Goal: Information Seeking & Learning: Learn about a topic

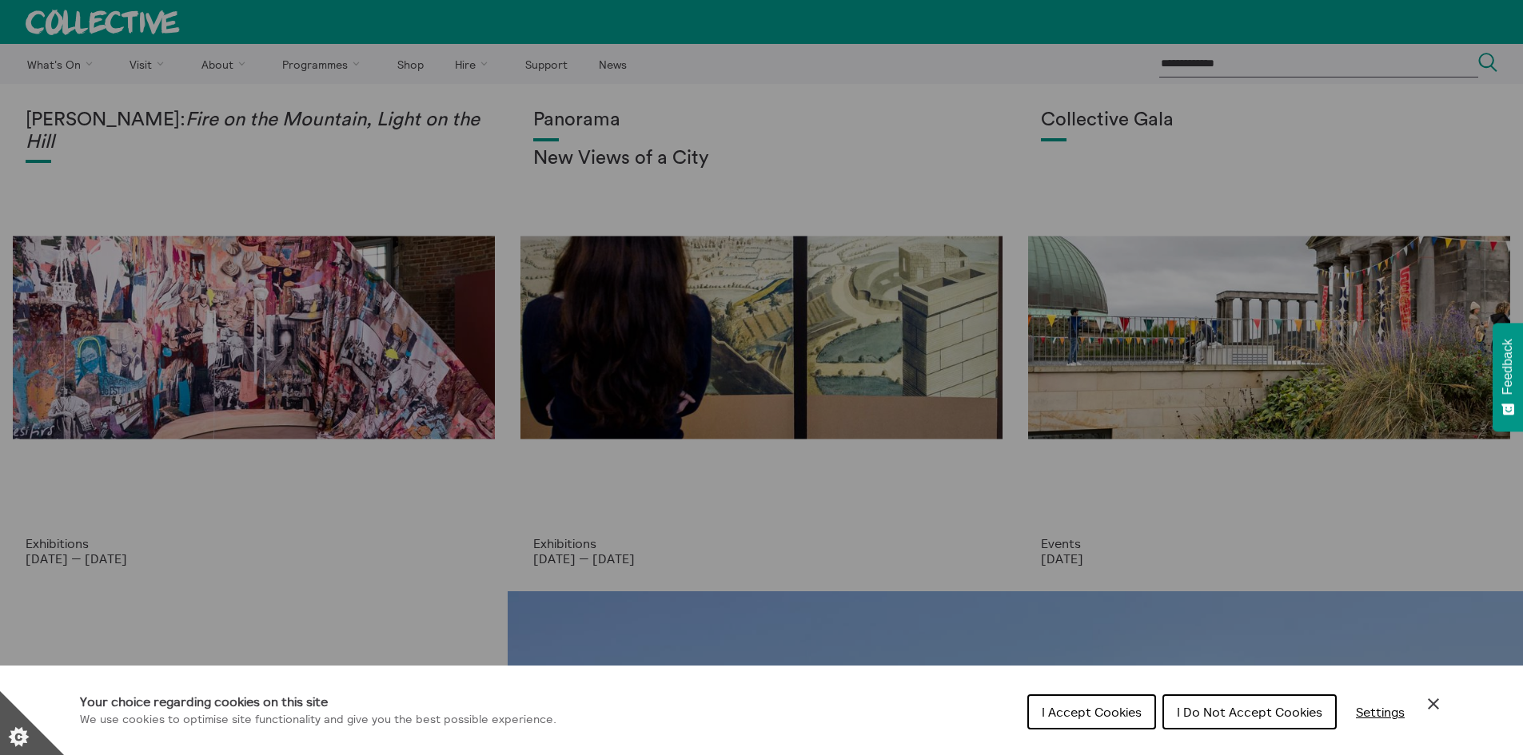
click at [1249, 717] on span "I Do Not Accept Cookies" at bounding box center [1248, 712] width 145 height 16
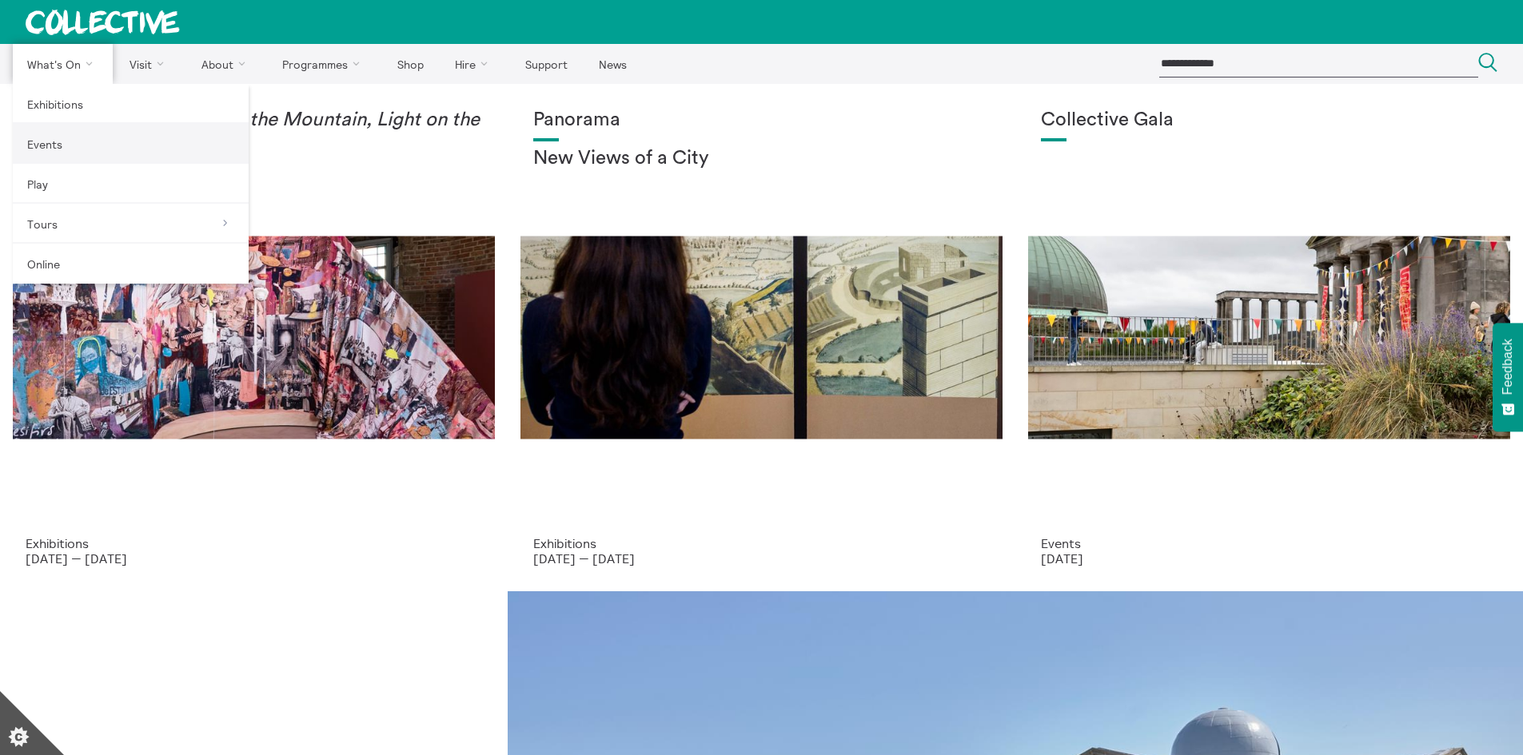
click at [59, 142] on link "Events" at bounding box center [131, 144] width 236 height 40
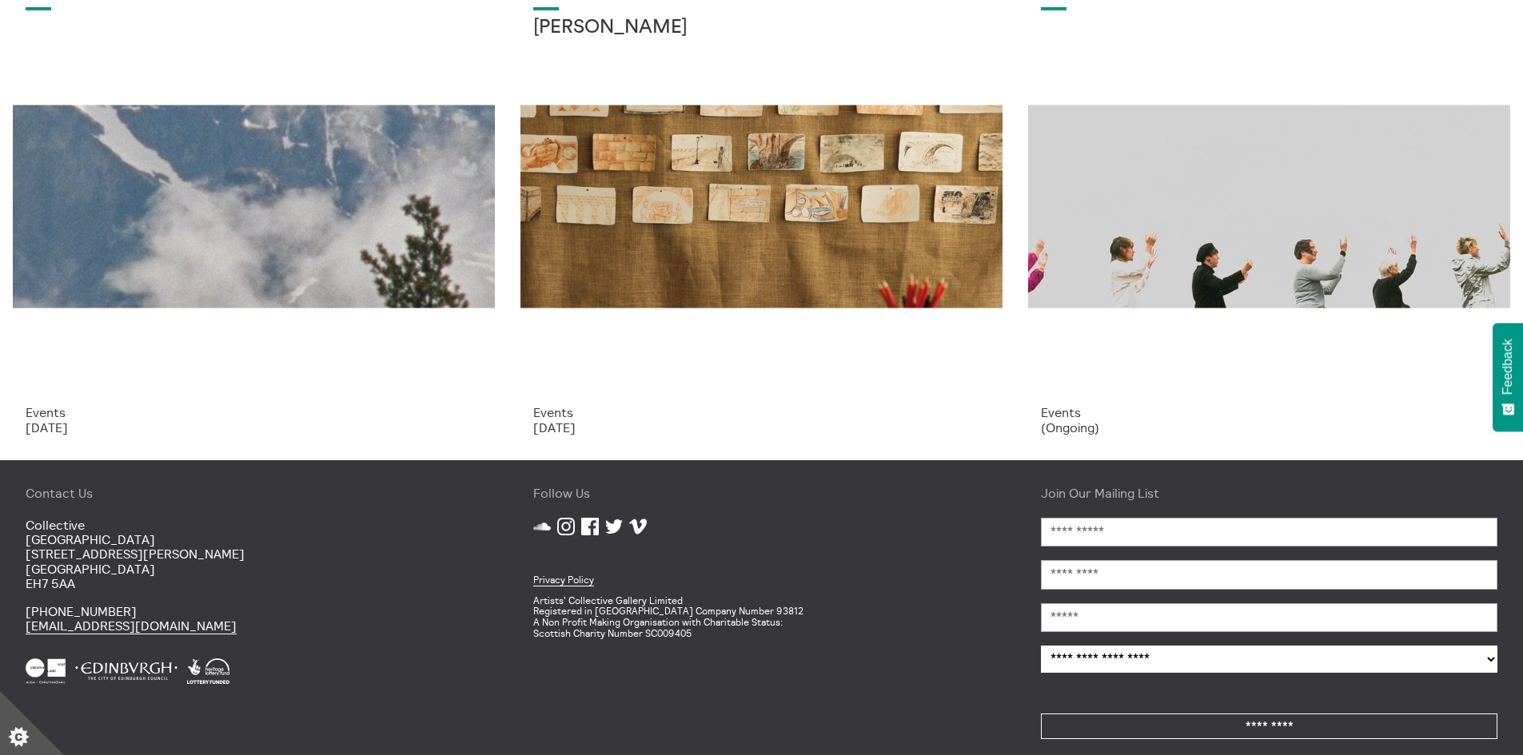
scroll to position [639, 0]
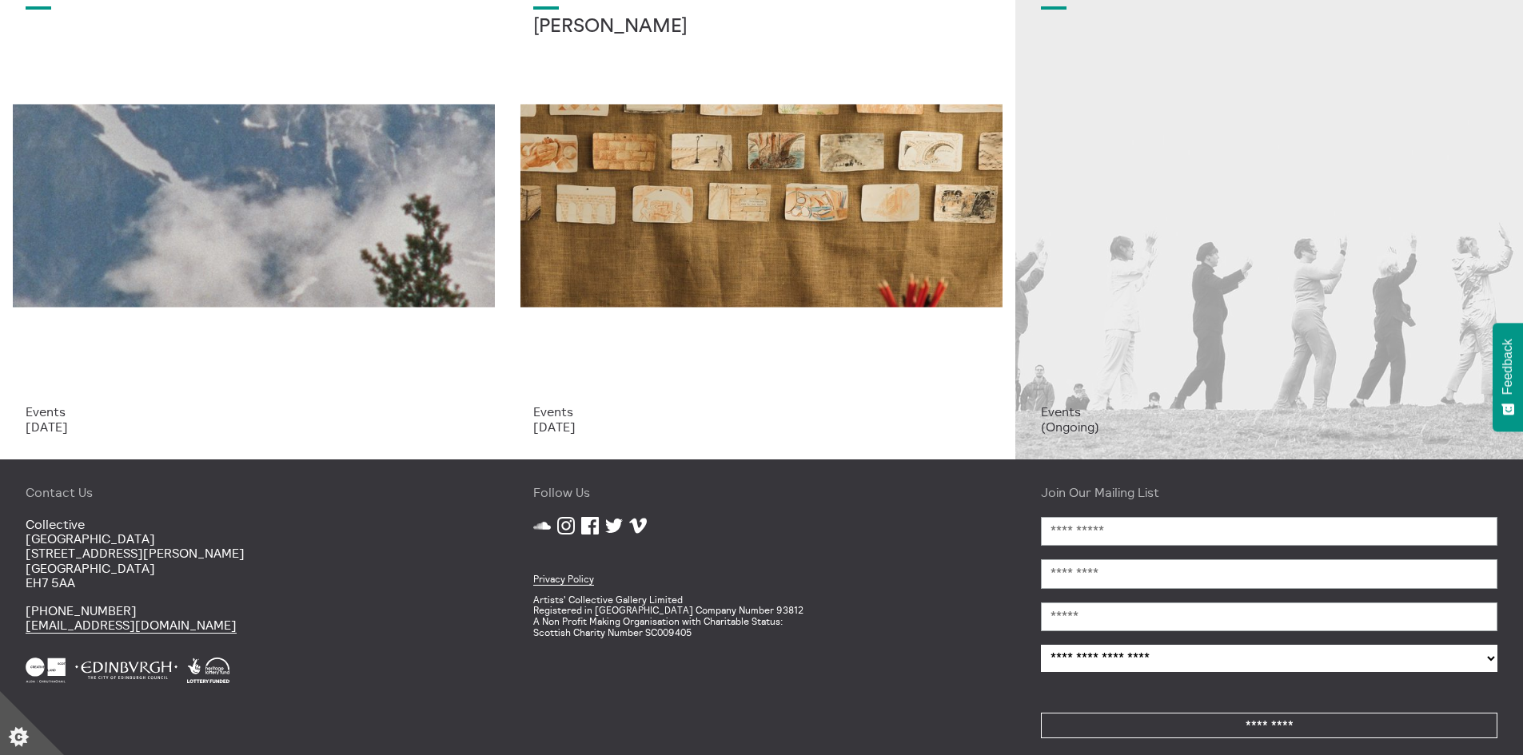
click at [1066, 432] on p "(Ongoing)" at bounding box center [1269, 427] width 456 height 14
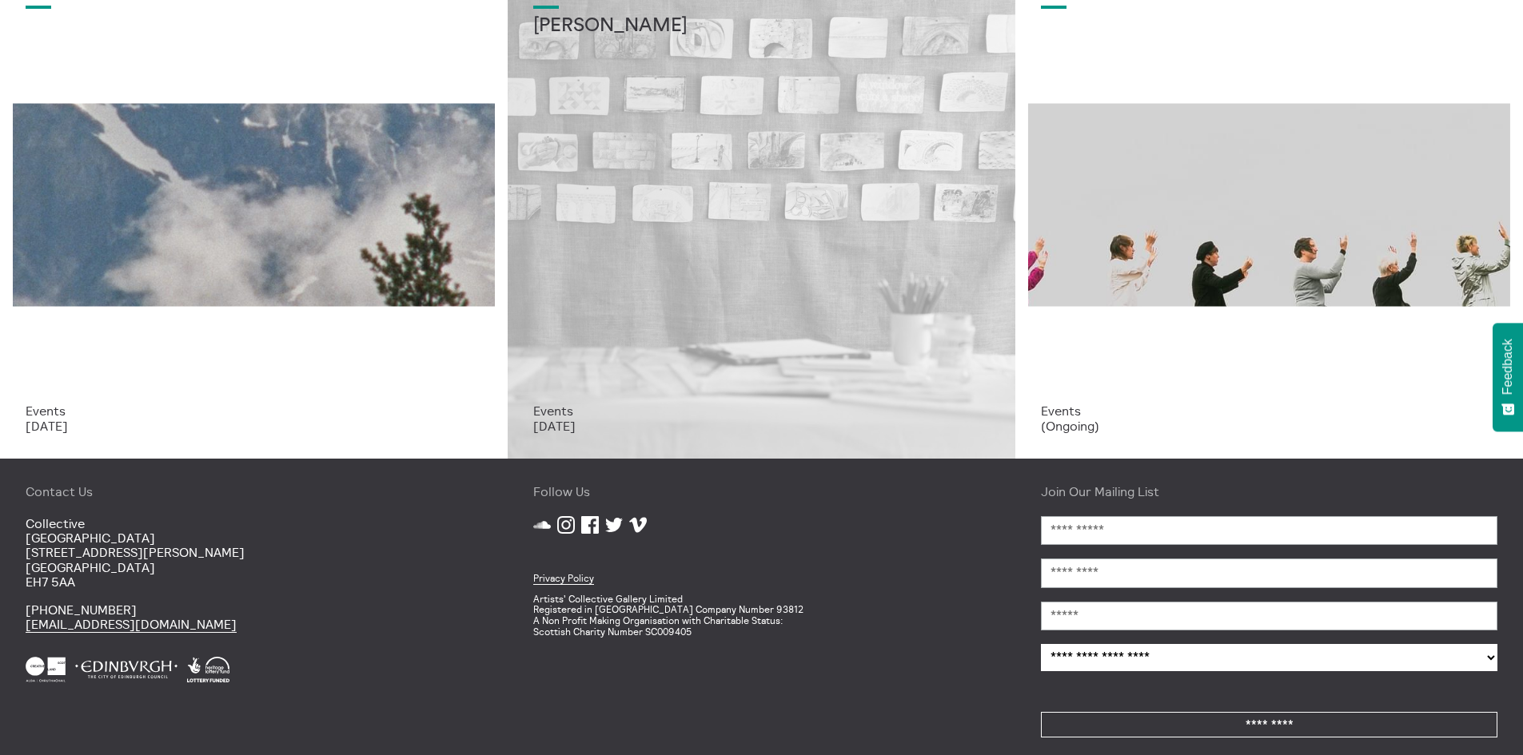
click at [732, 230] on div "Drawing Workshop Annie Lord" at bounding box center [761, 190] width 456 height 427
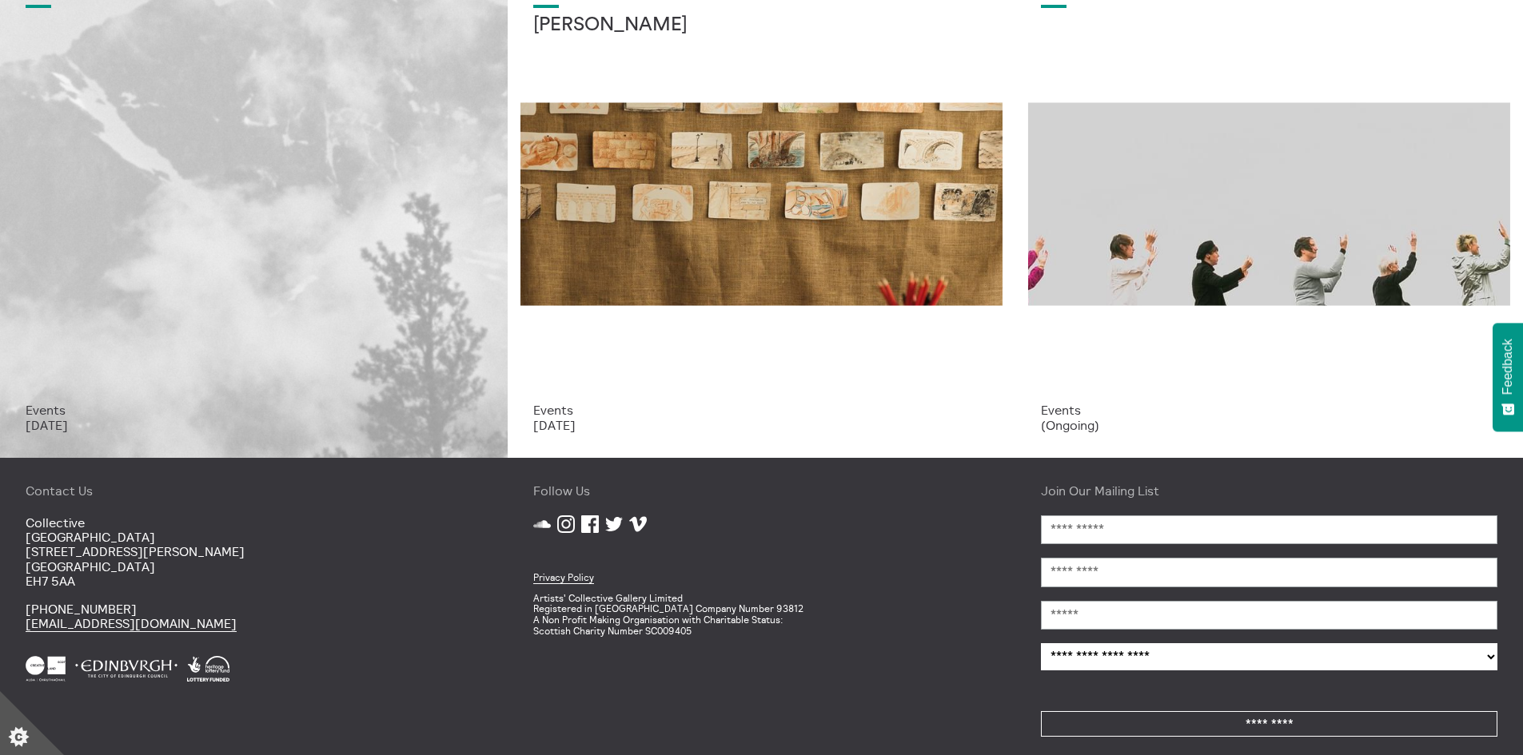
click at [313, 221] on div "Launch Event: Shen Xin, Highland Embassy" at bounding box center [254, 189] width 456 height 427
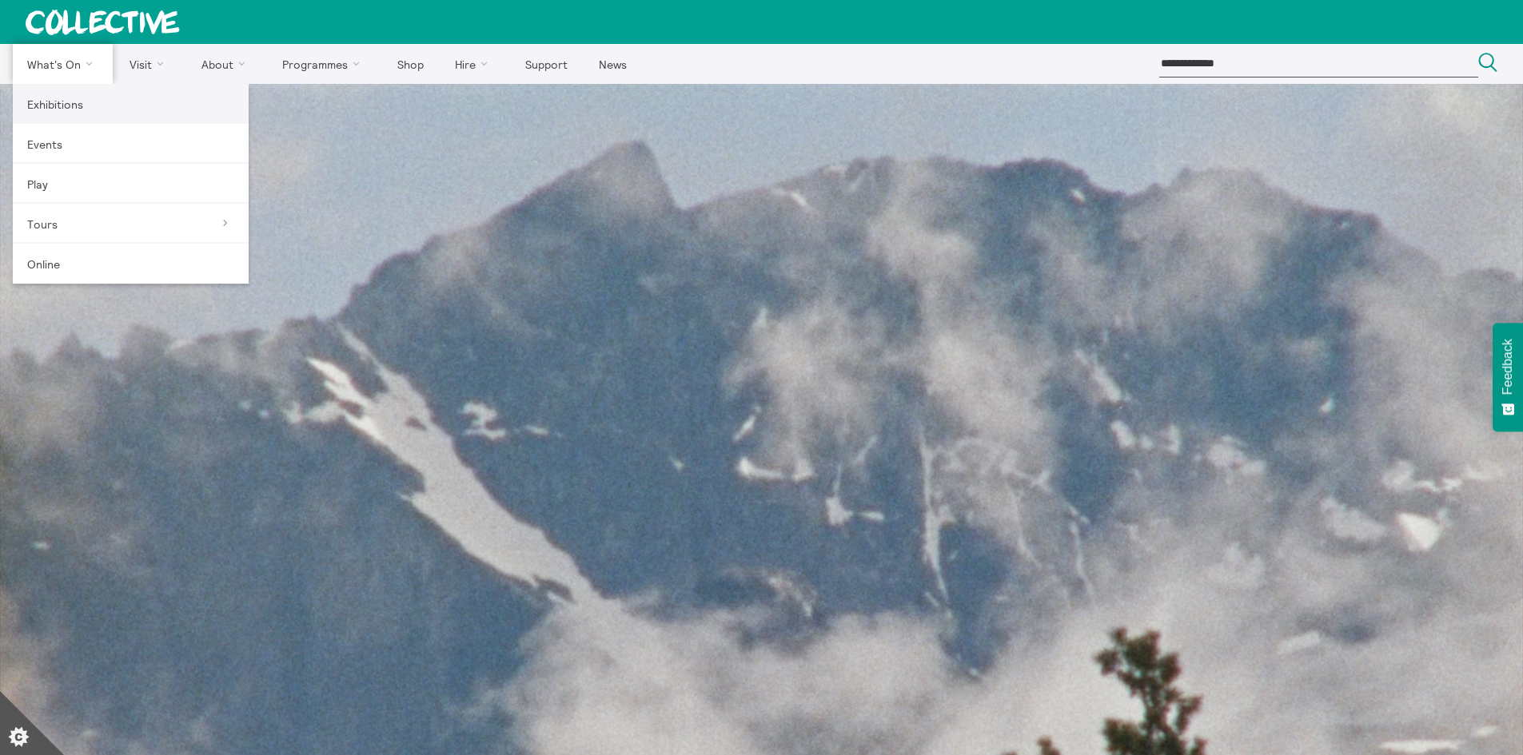
click at [61, 105] on link "Exhibitions" at bounding box center [131, 104] width 236 height 40
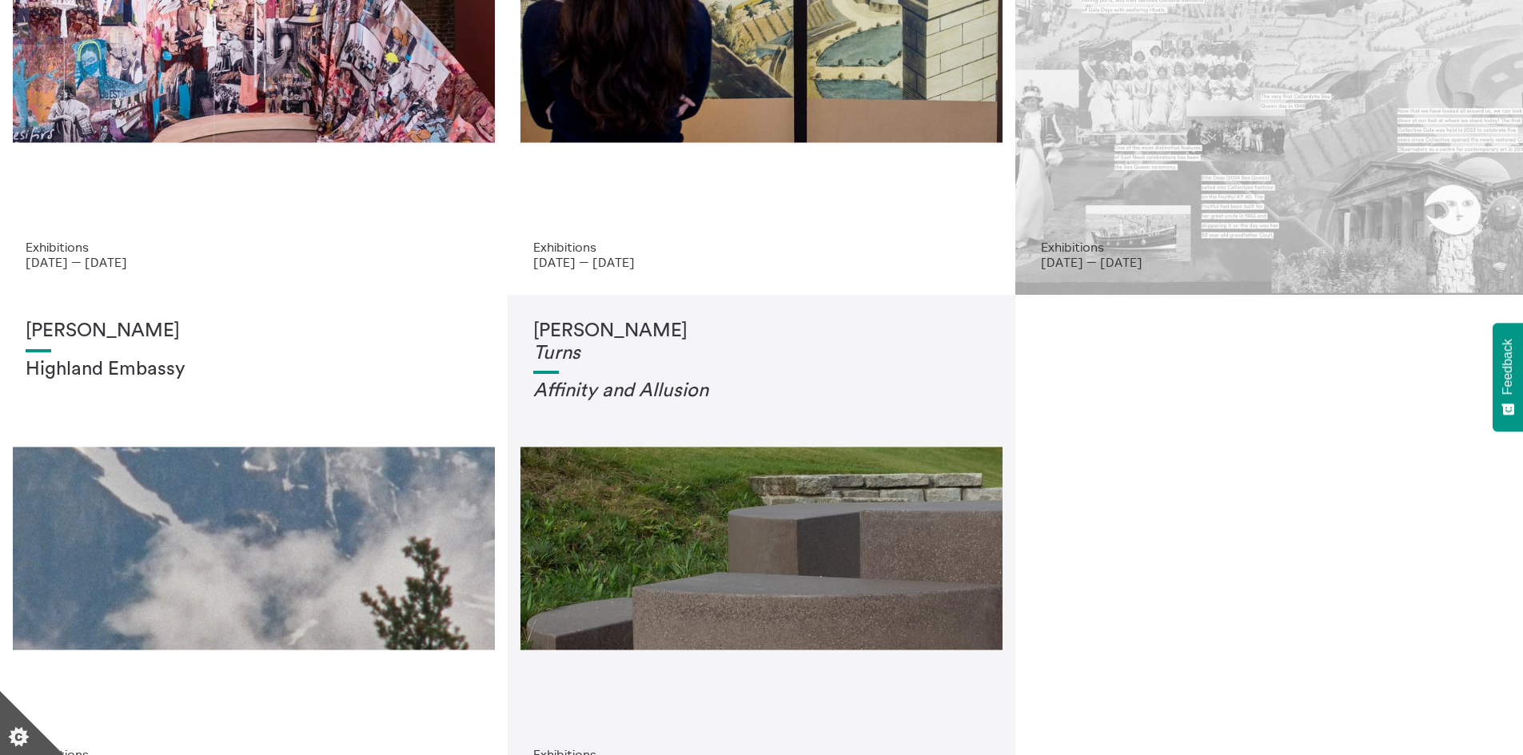
scroll to position [80, 0]
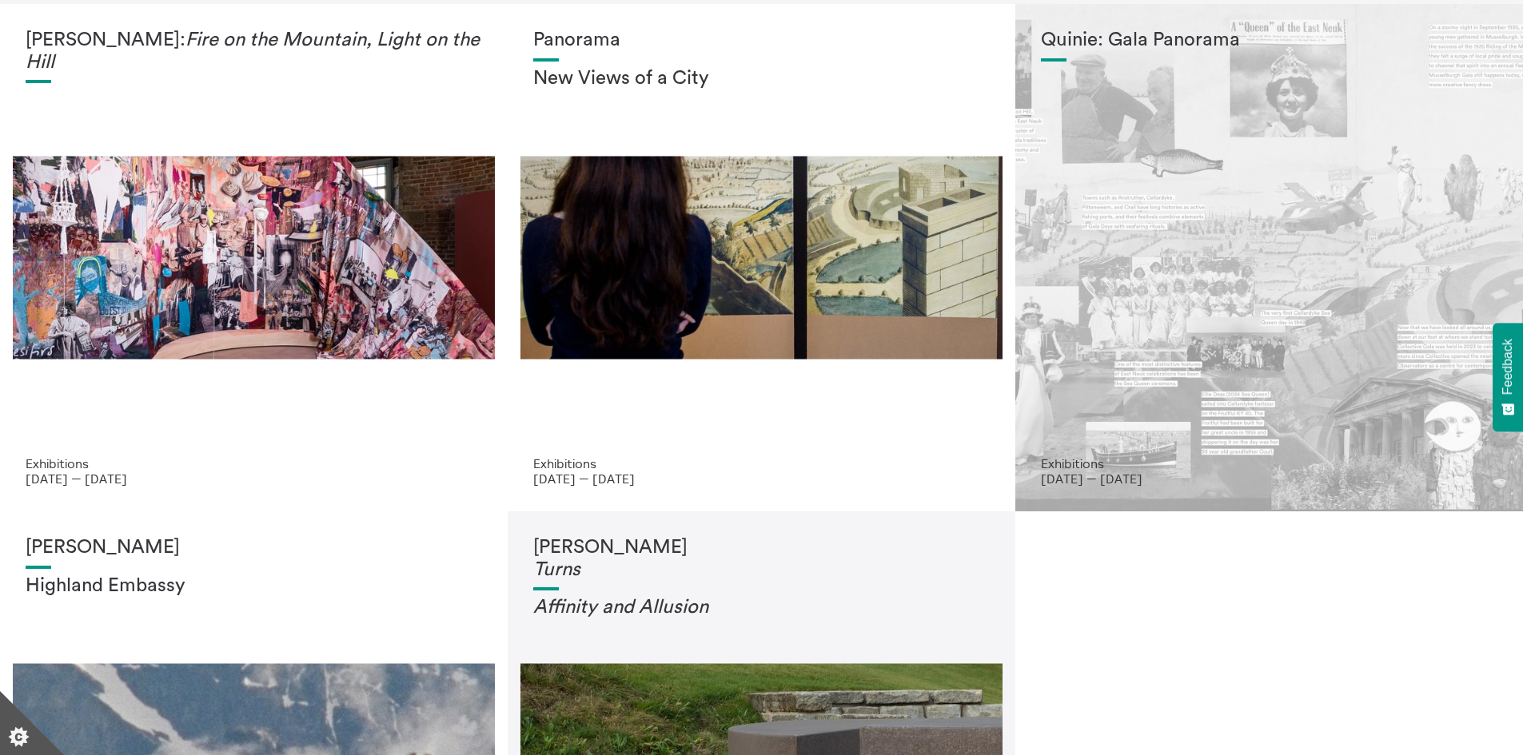
click at [1206, 218] on div "Quinie: Gala Panorama" at bounding box center [1269, 243] width 456 height 427
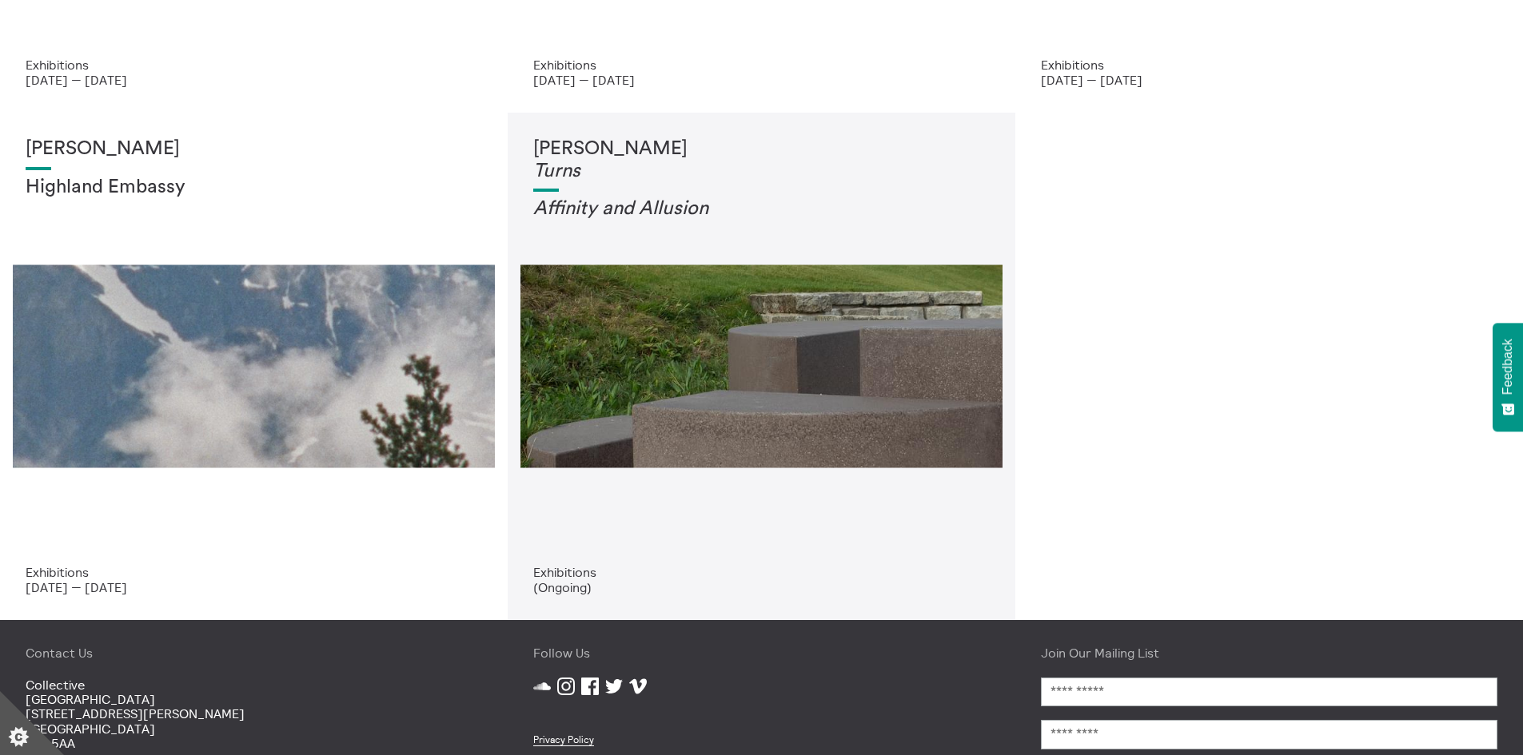
scroll to position [480, 0]
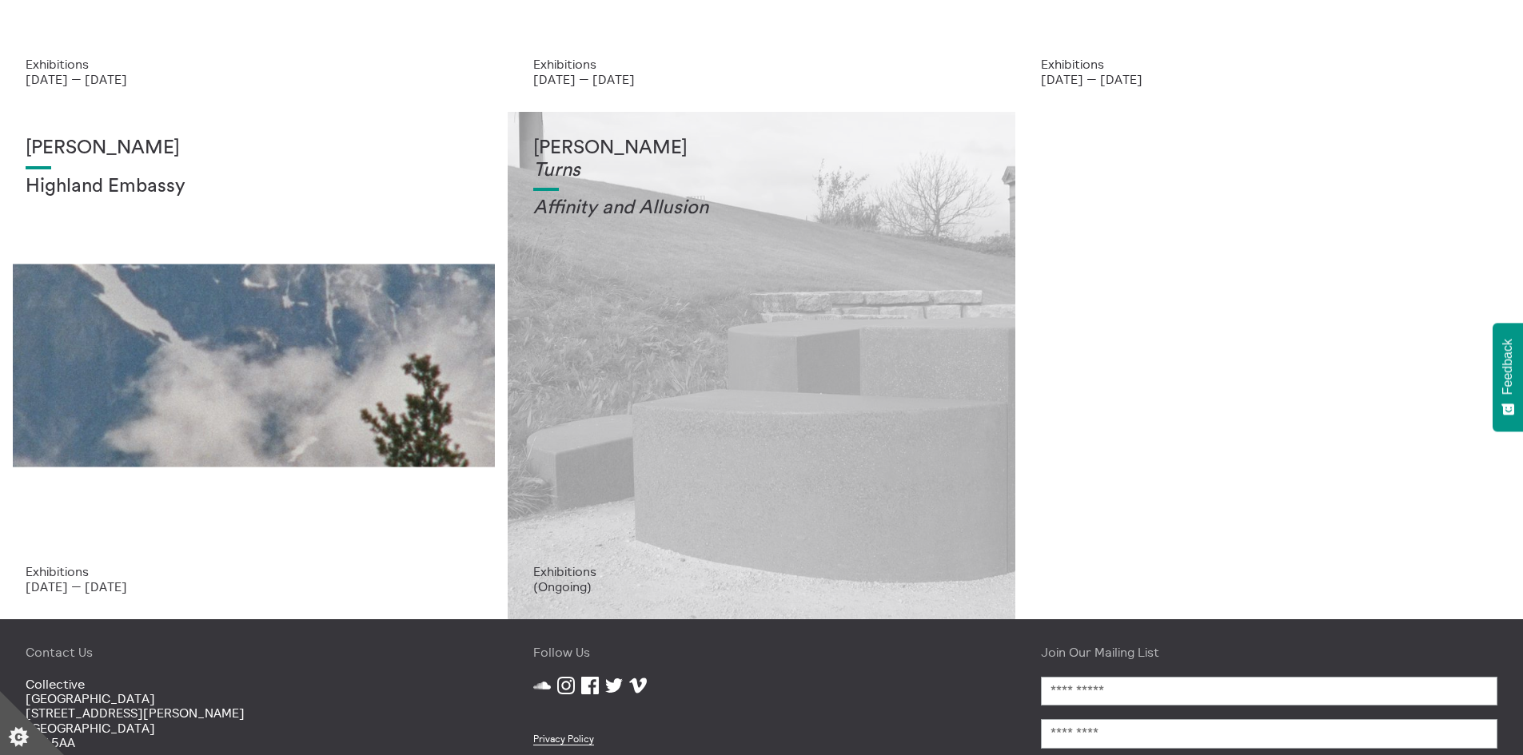
click at [643, 357] on div "Tessa Lynch Turns Affinity and Allusi on" at bounding box center [761, 350] width 456 height 427
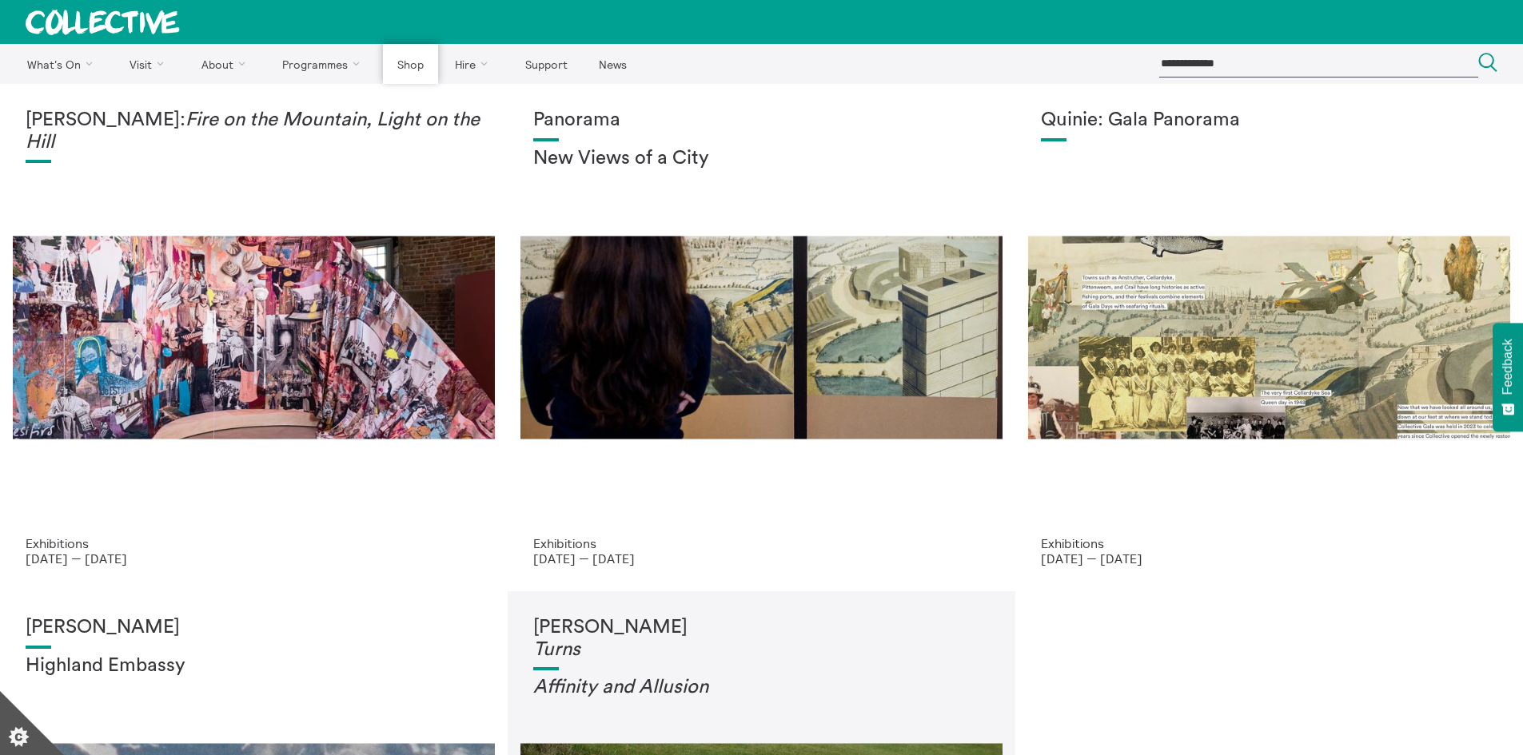
click at [397, 64] on link "Shop" at bounding box center [410, 64] width 54 height 40
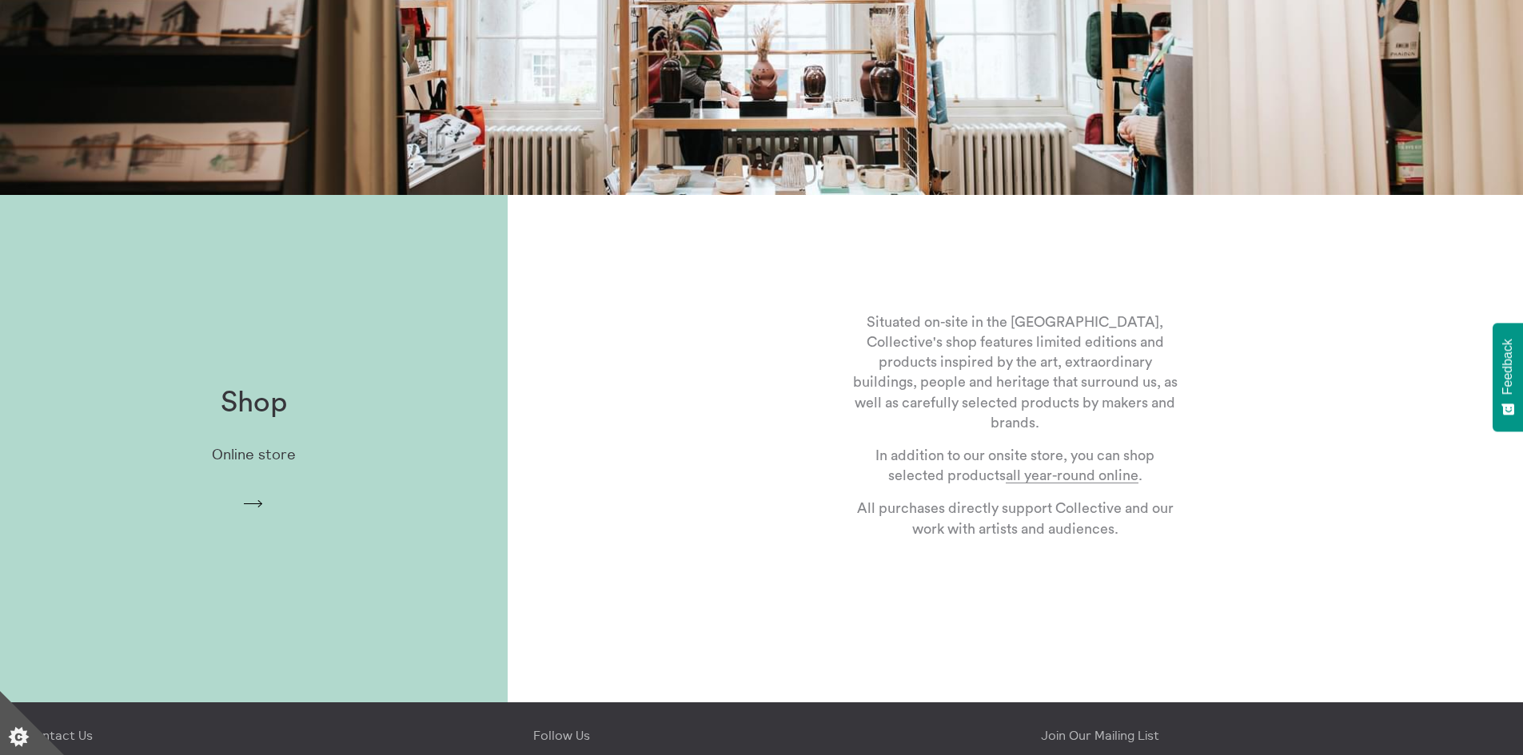
scroll to position [400, 0]
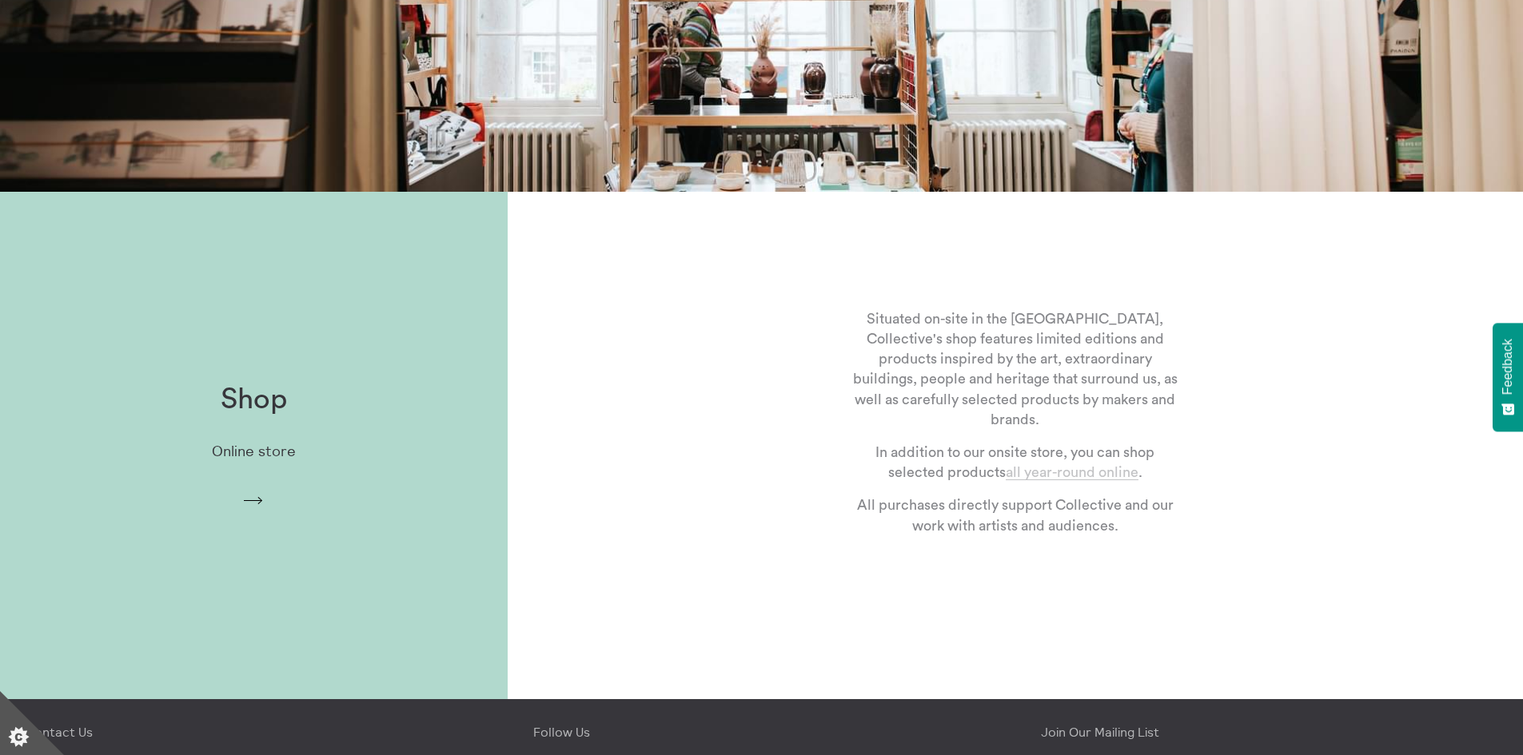
click at [1110, 467] on link "all year-round online" at bounding box center [1071, 472] width 133 height 15
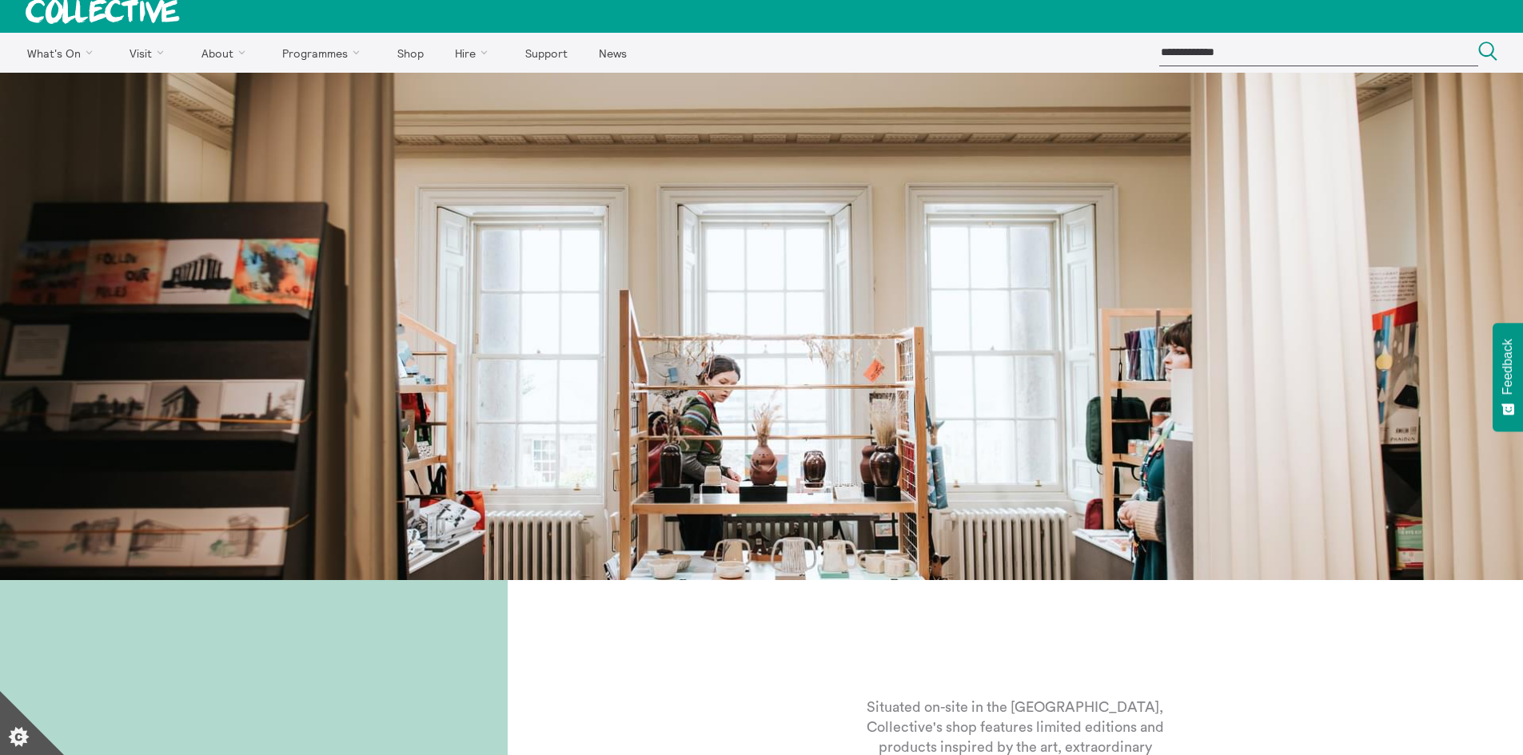
scroll to position [0, 0]
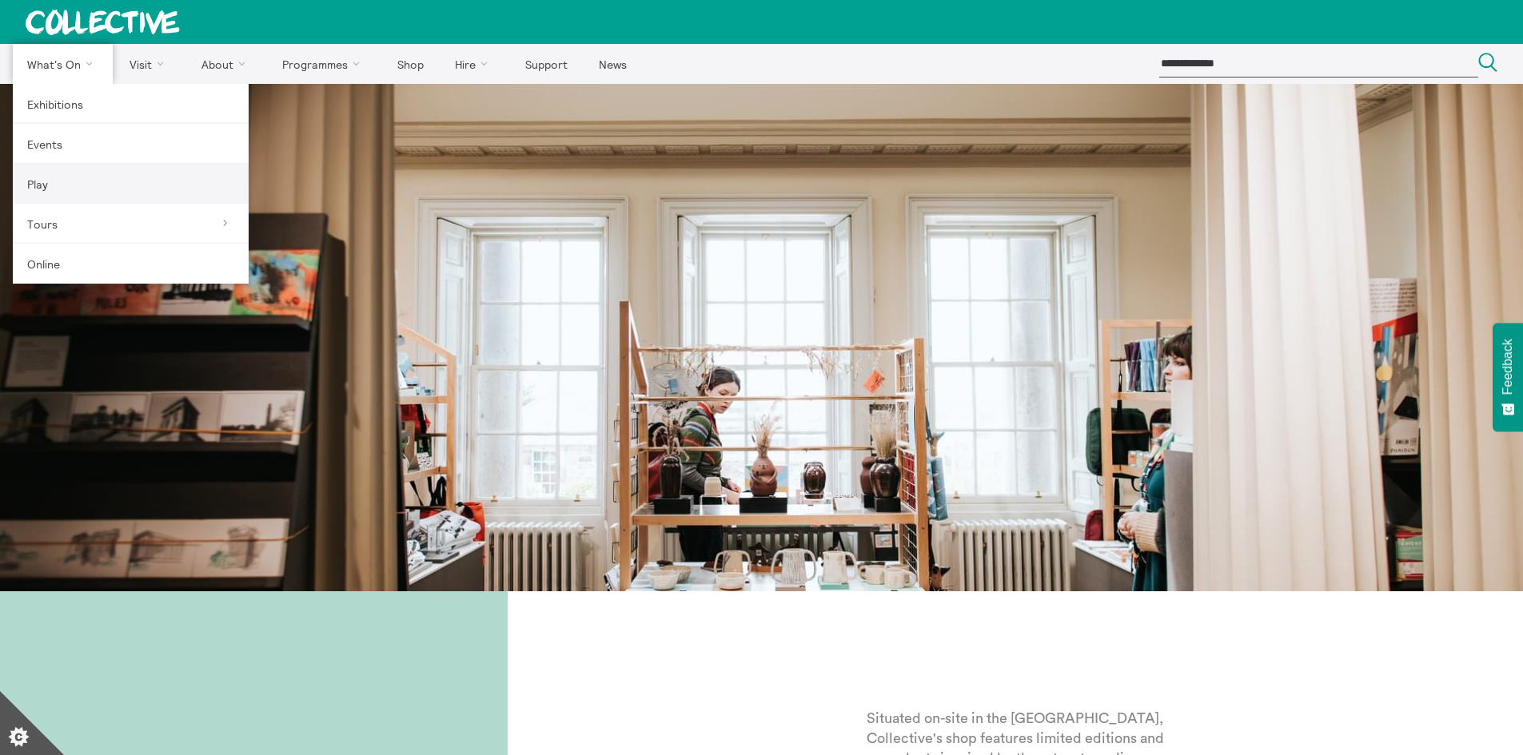
click at [50, 181] on link "Play" at bounding box center [131, 184] width 236 height 40
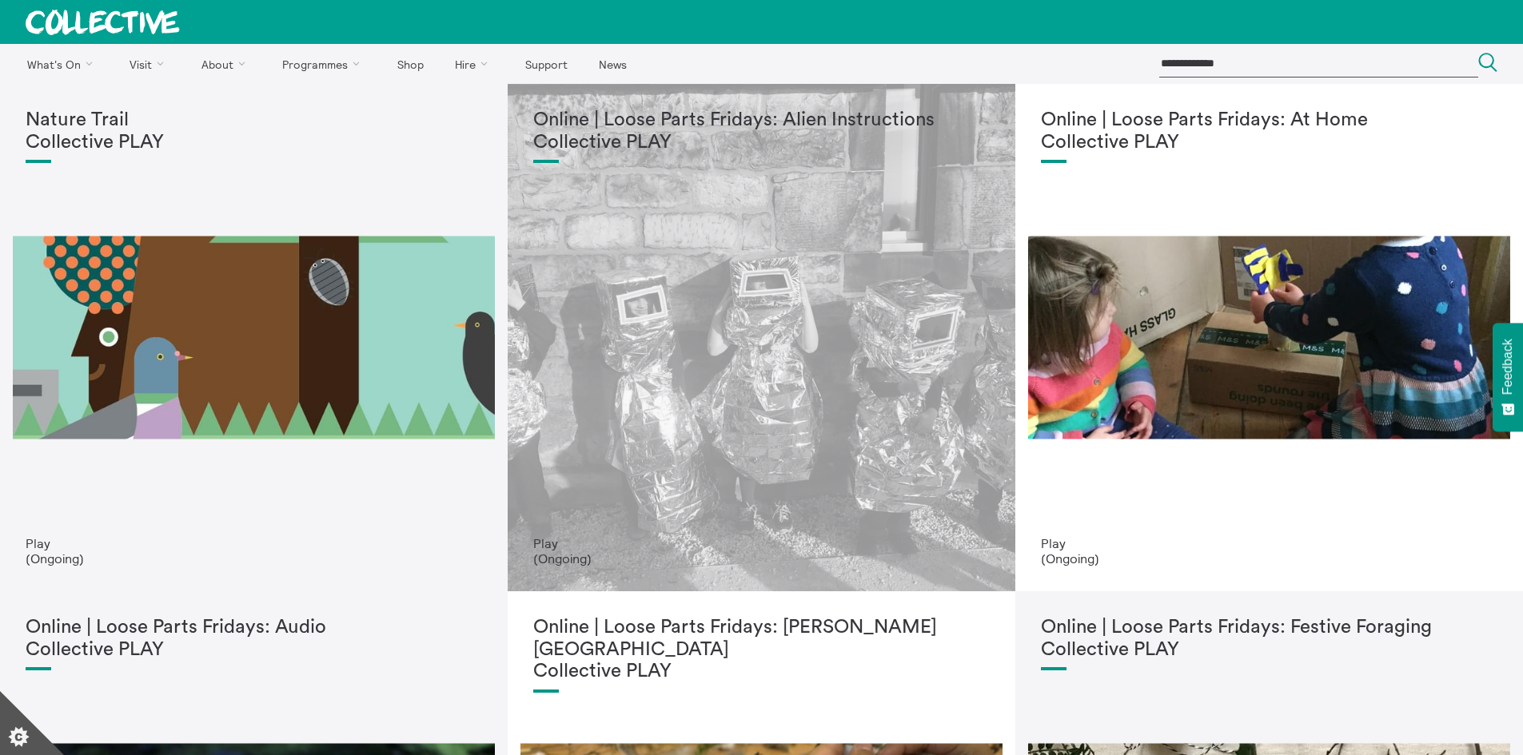
click at [615, 197] on div "Online | Loose Parts Fridays: Alien Instructions Collective PLAY" at bounding box center [761, 322] width 456 height 427
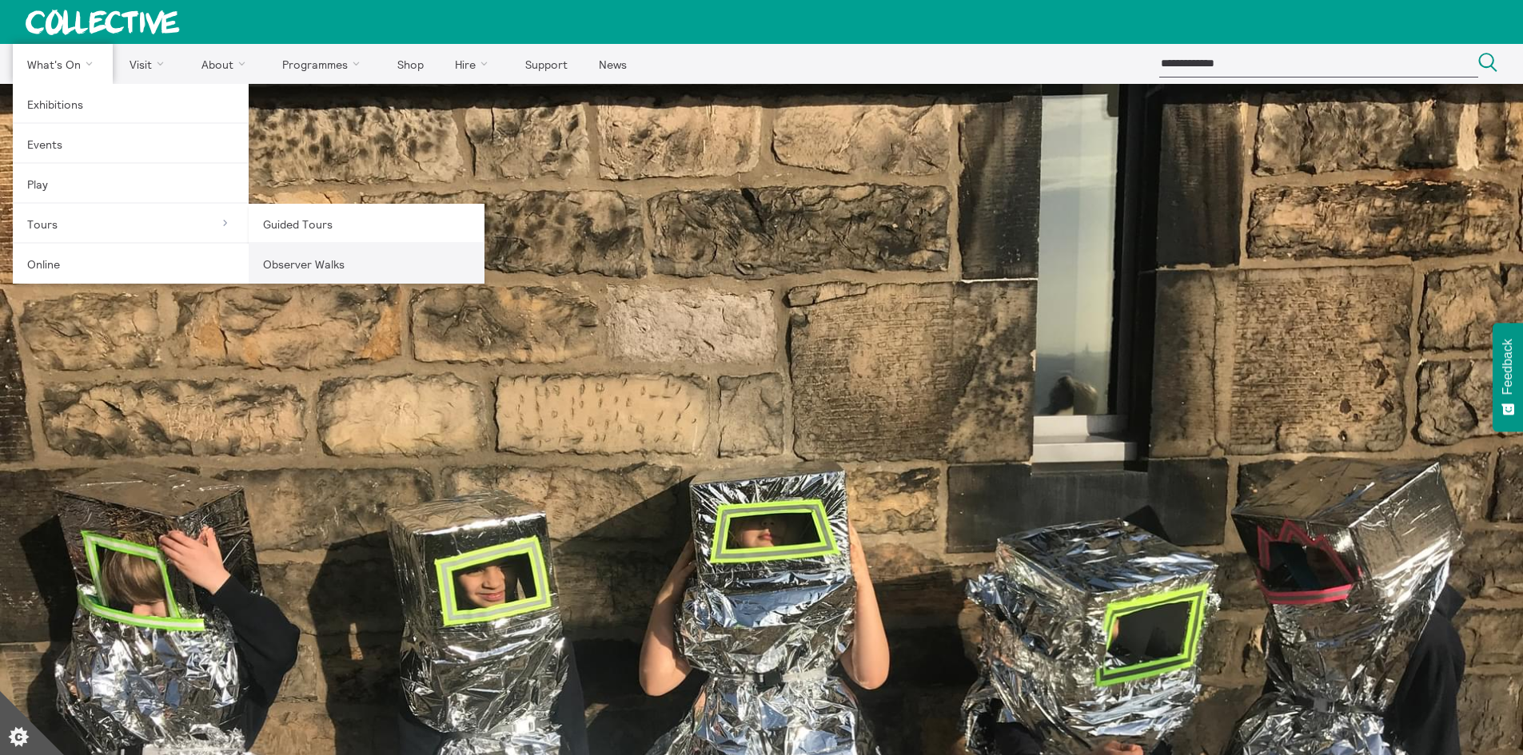
click at [281, 263] on link "Observer Walks" at bounding box center [367, 264] width 236 height 40
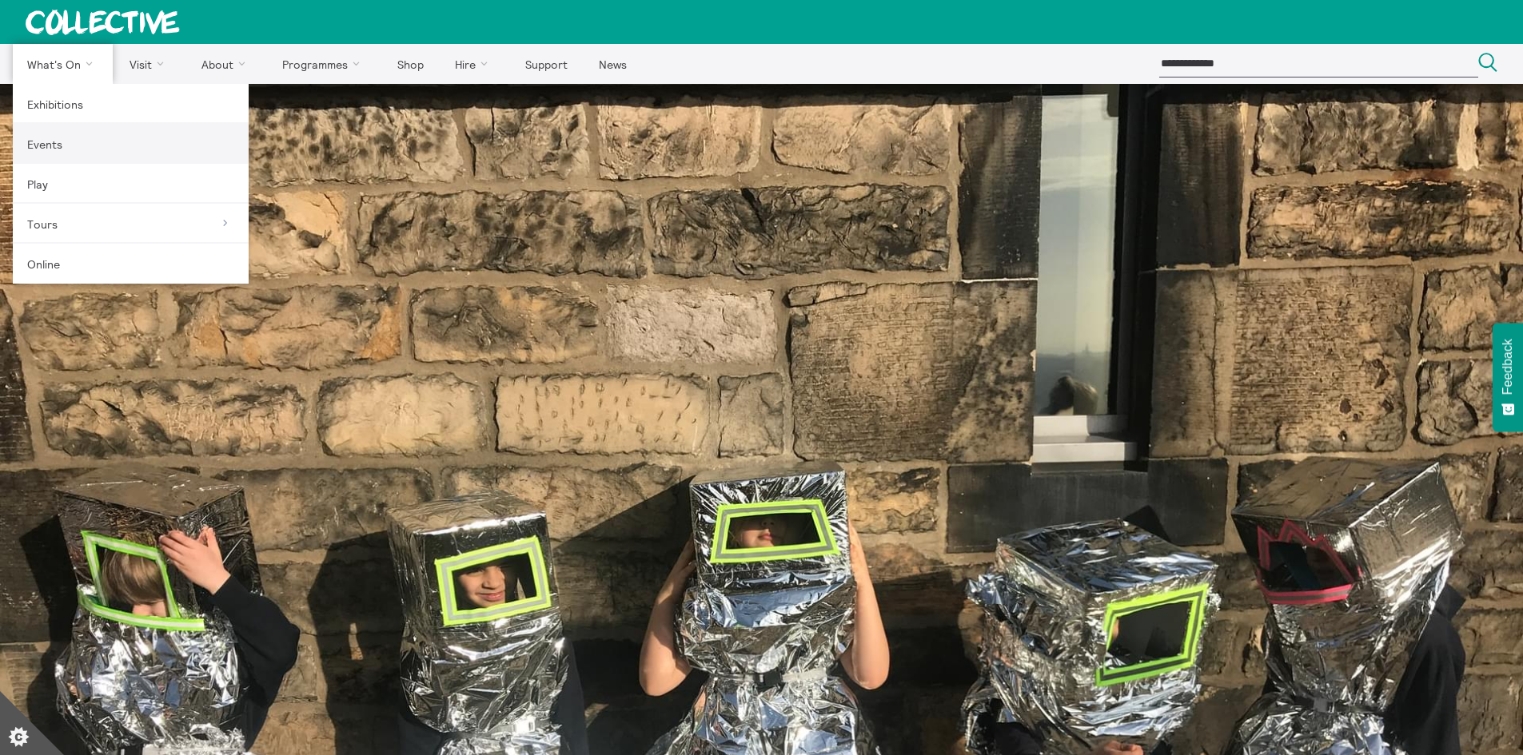
click at [51, 143] on link "Events" at bounding box center [131, 144] width 236 height 40
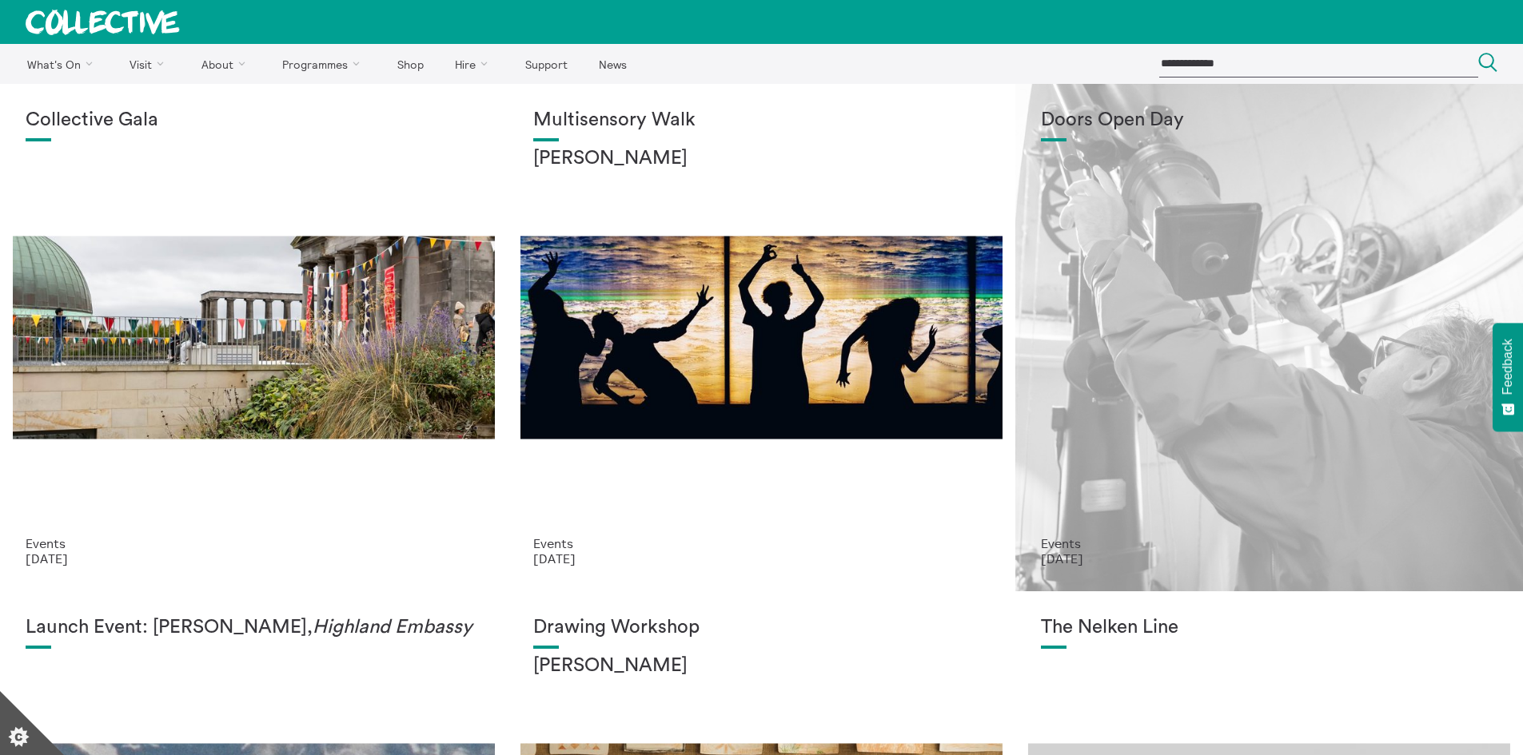
click at [1157, 301] on div "Doors Open Day" at bounding box center [1269, 322] width 456 height 427
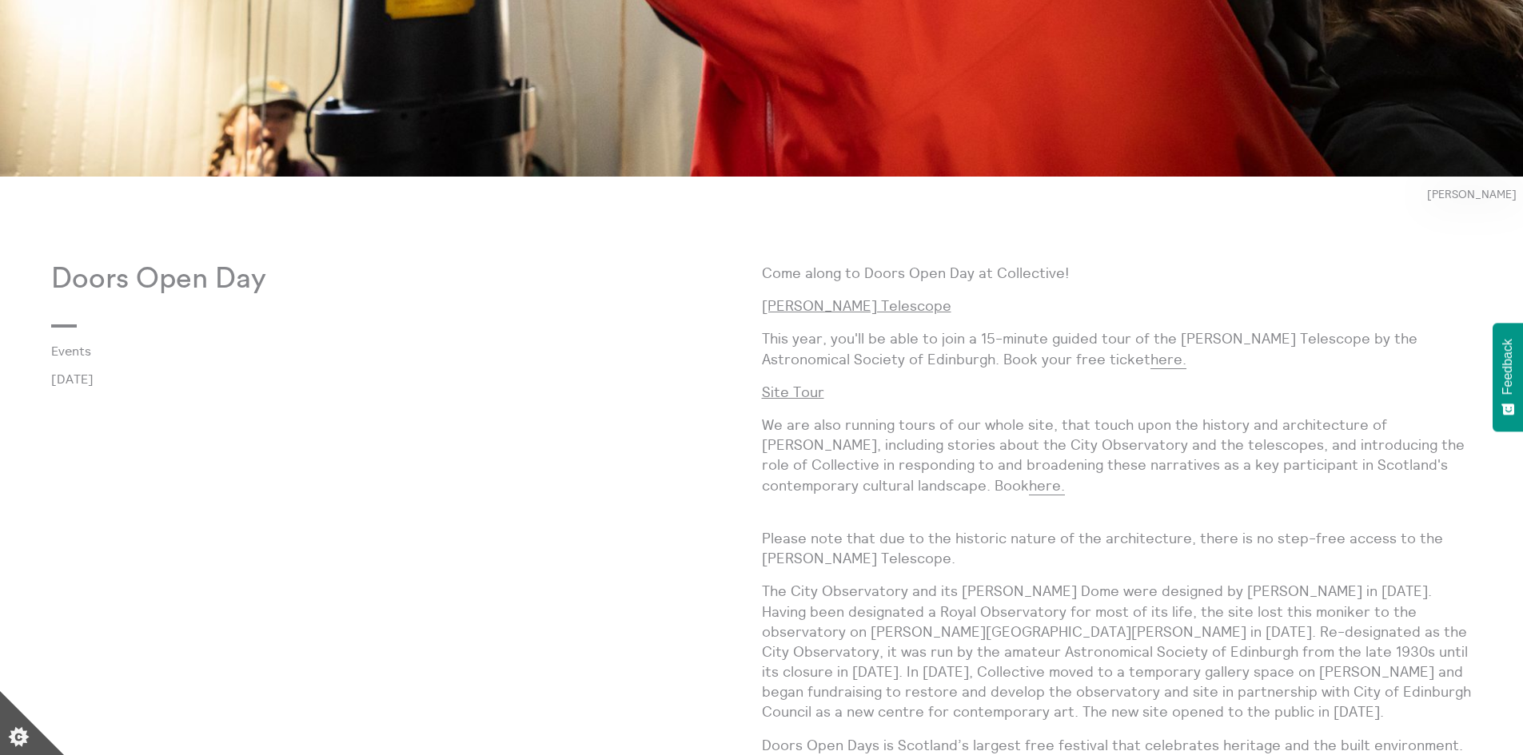
scroll to position [959, 0]
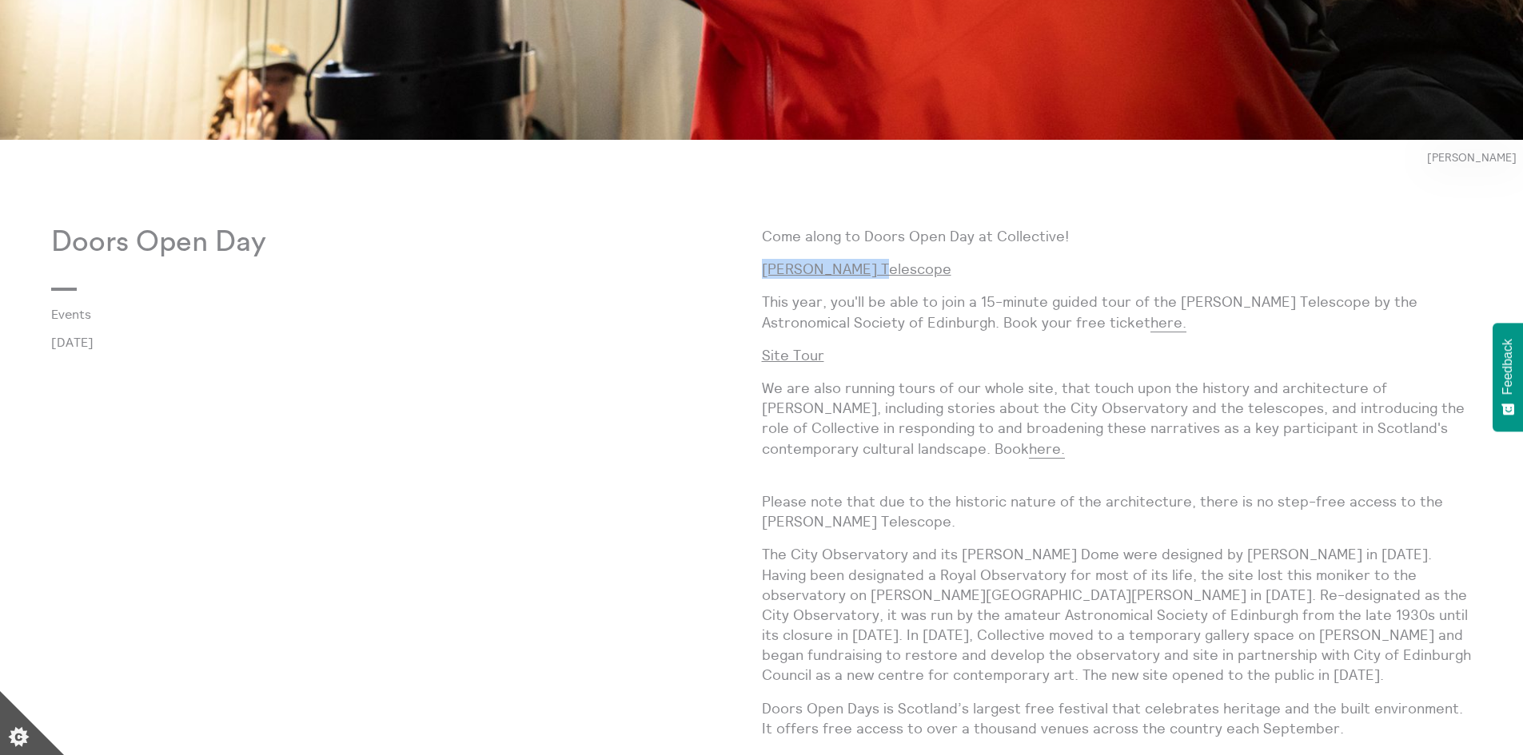
drag, startPoint x: 886, startPoint y: 275, endPoint x: 761, endPoint y: 269, distance: 124.8
click at [762, 269] on p "[PERSON_NAME] Telescope" at bounding box center [1117, 269] width 711 height 20
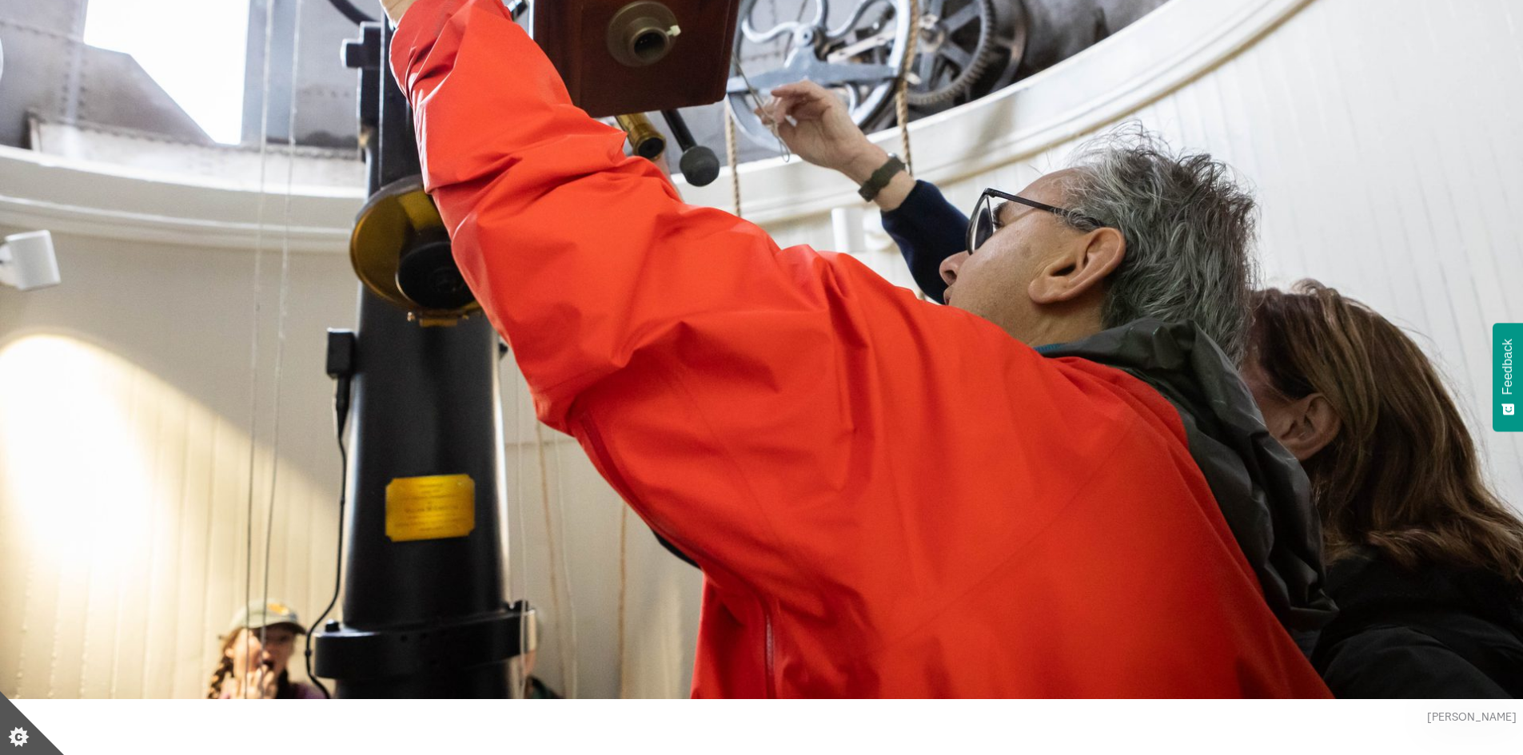
scroll to position [0, 0]
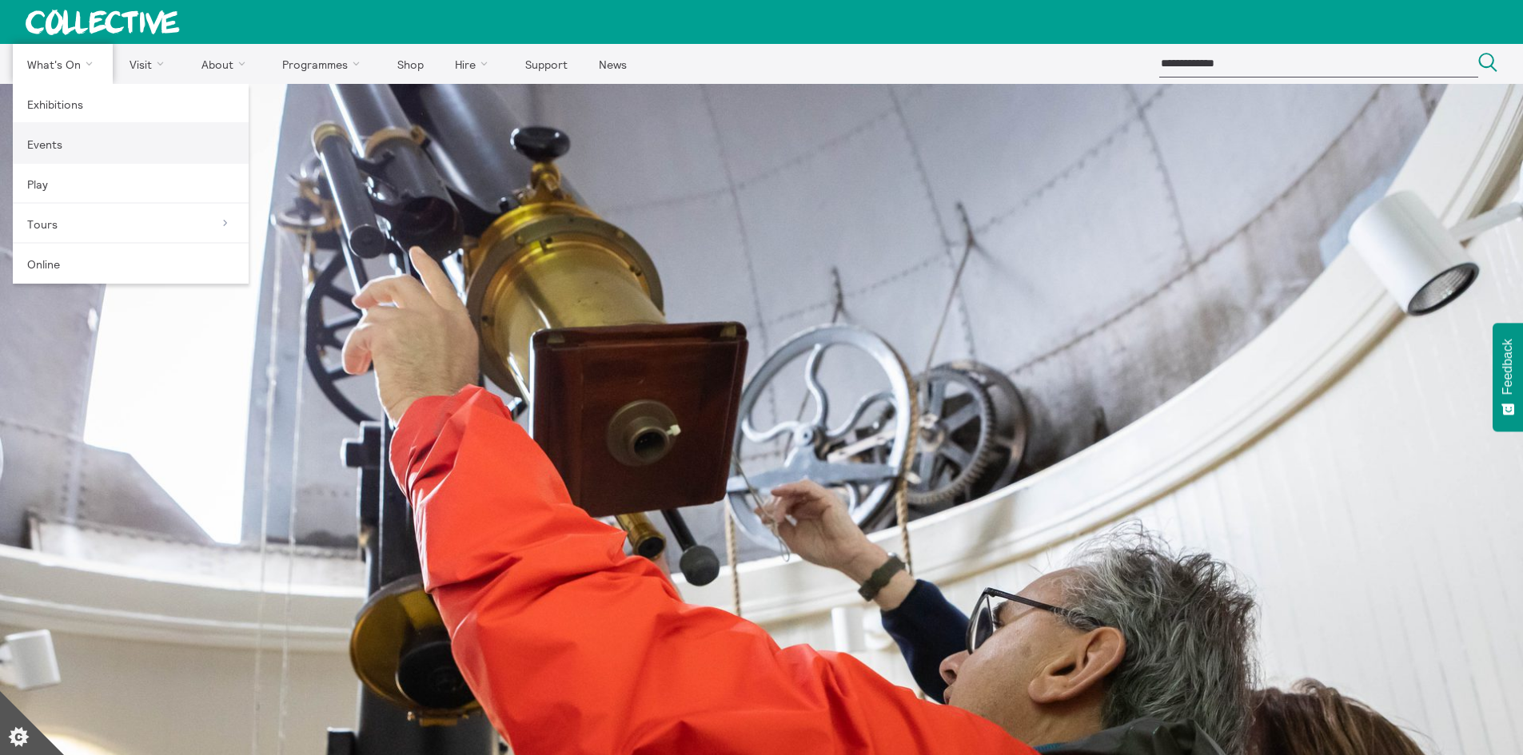
click at [67, 151] on link "Events" at bounding box center [131, 144] width 236 height 40
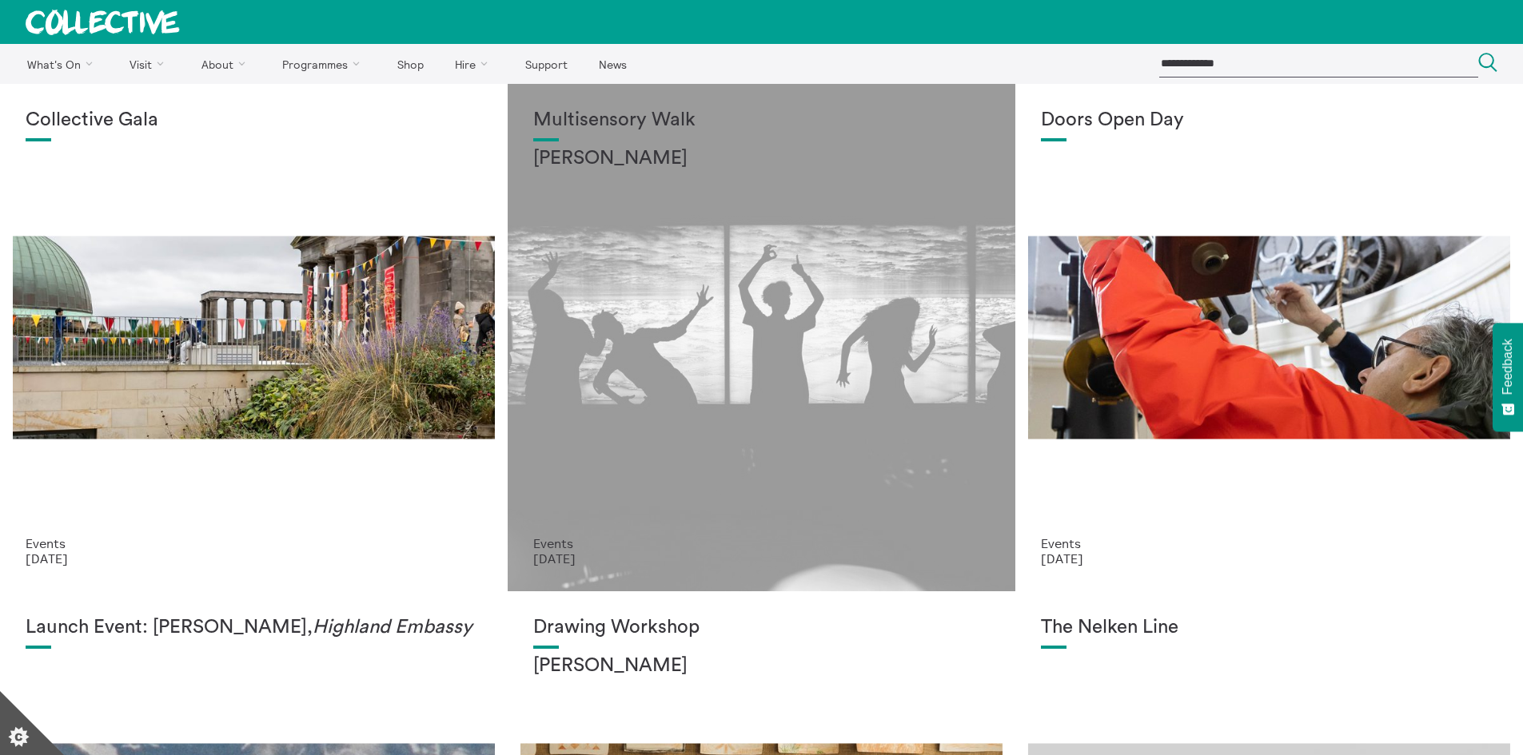
click at [681, 400] on div "Multisensory Walk [PERSON_NAME]" at bounding box center [761, 322] width 456 height 427
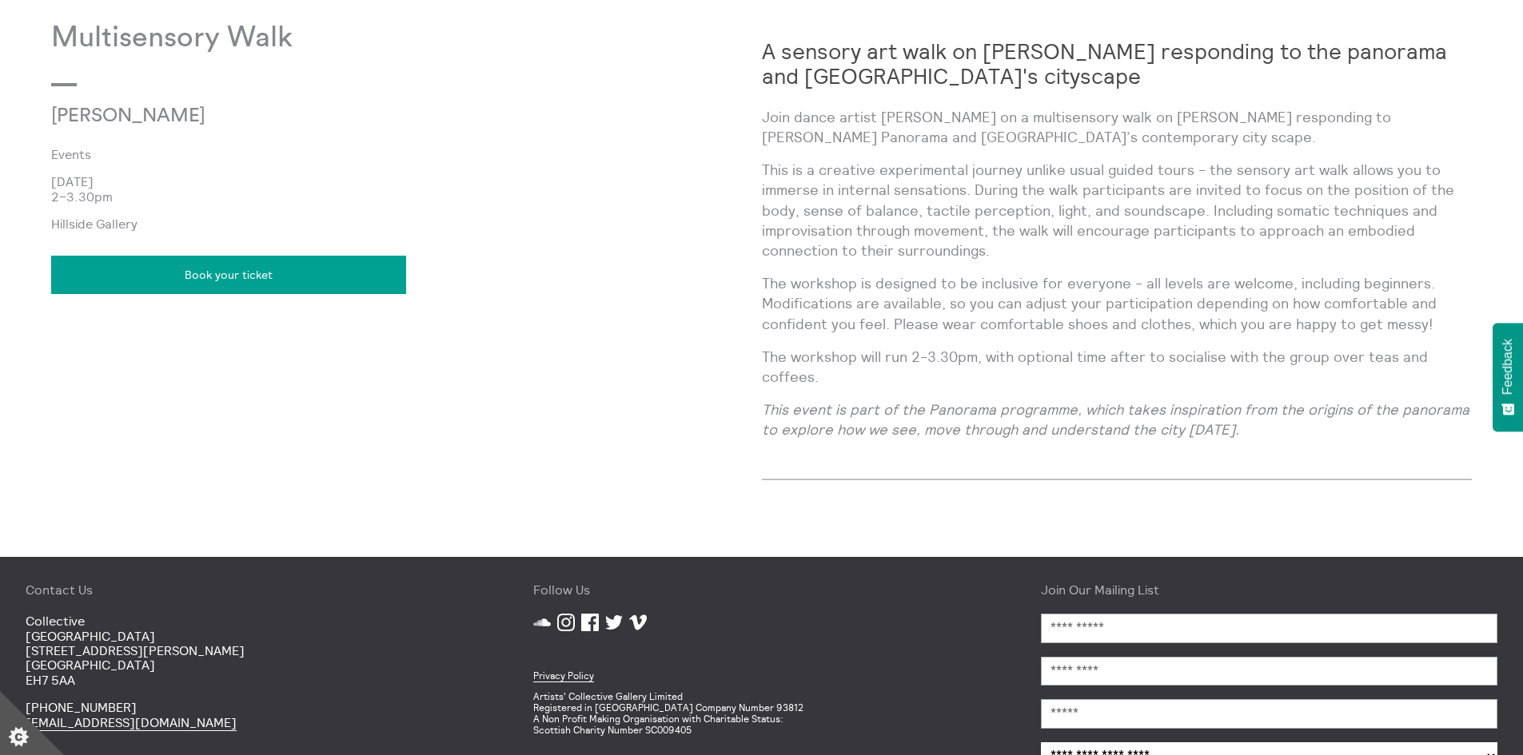
scroll to position [1242, 0]
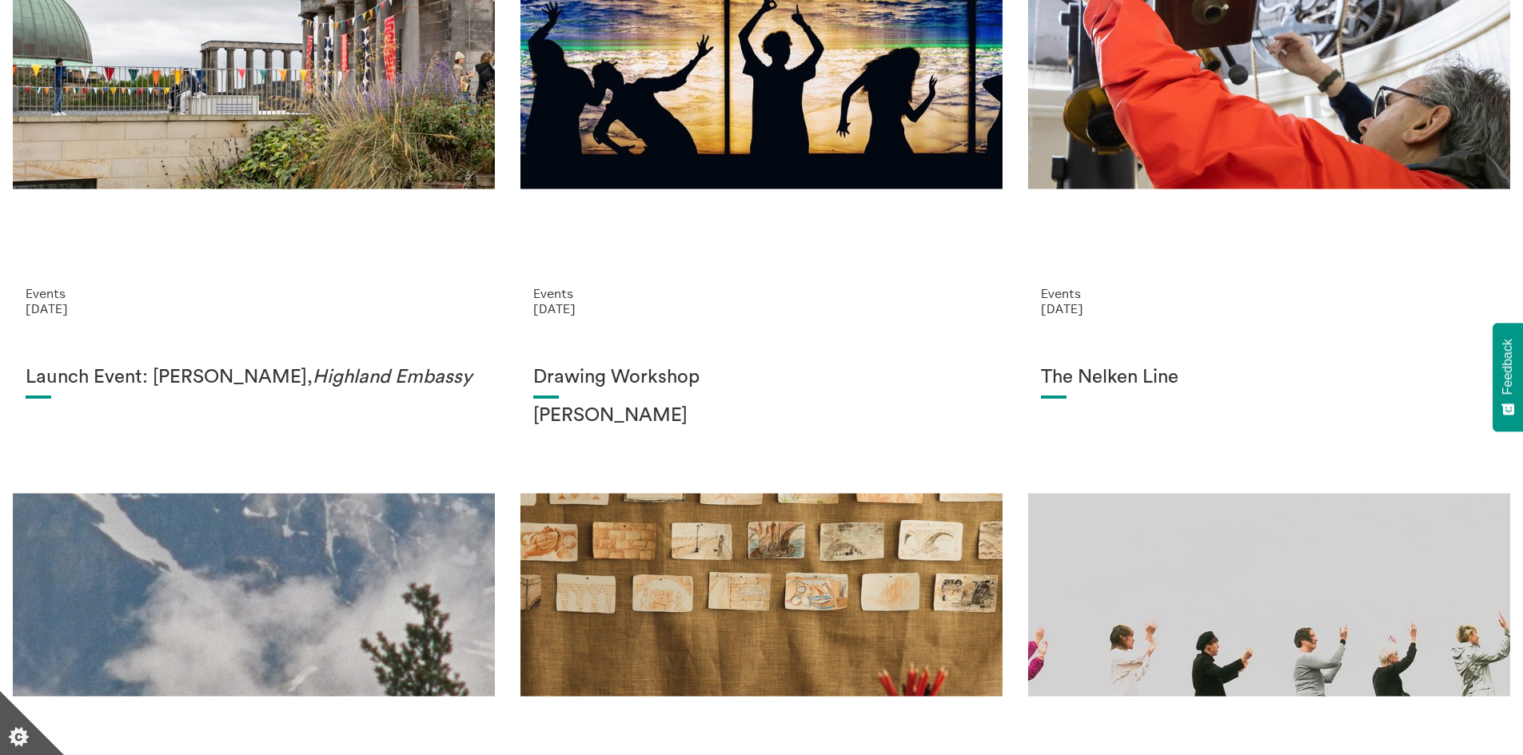
scroll to position [320, 0]
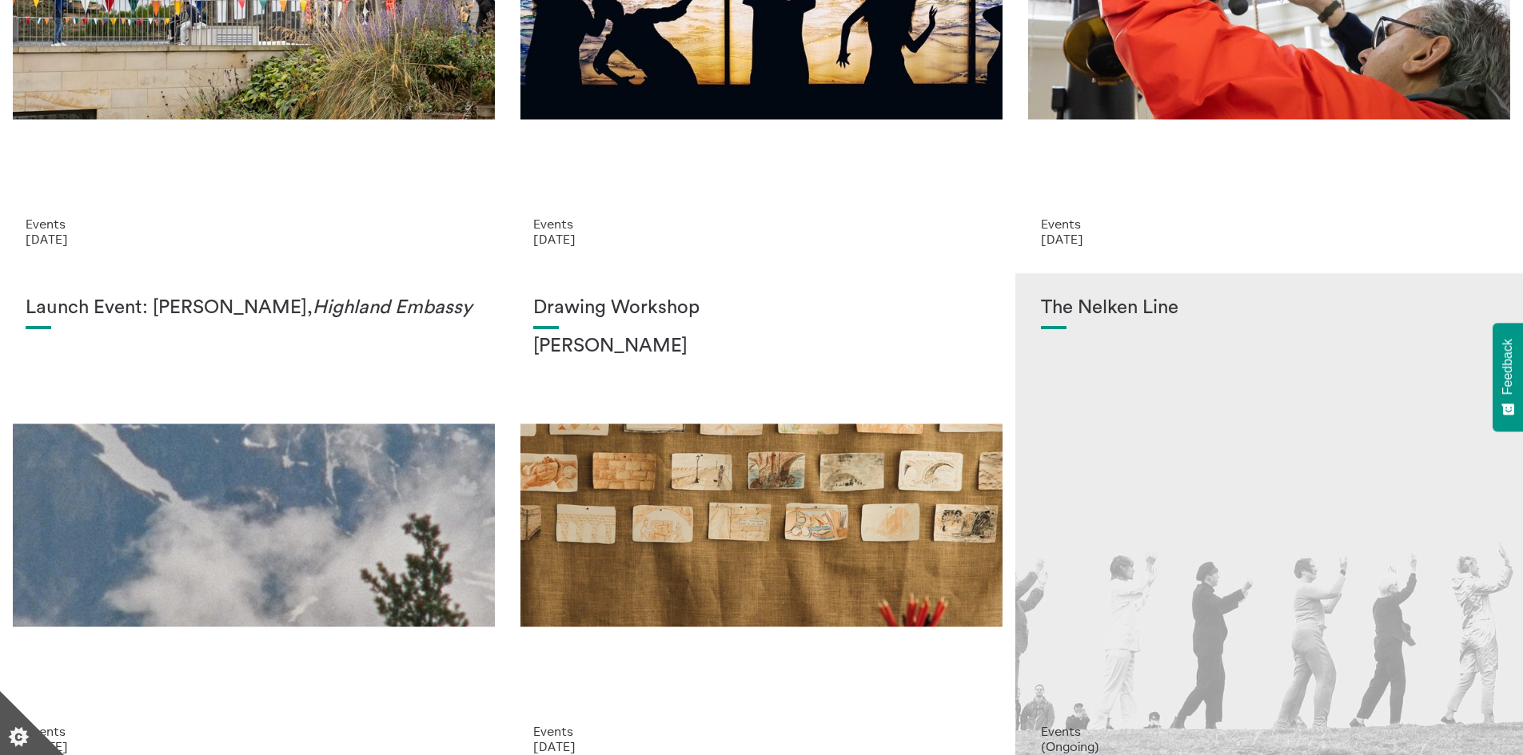
click at [1203, 497] on div "The Nelken Line" at bounding box center [1269, 510] width 456 height 427
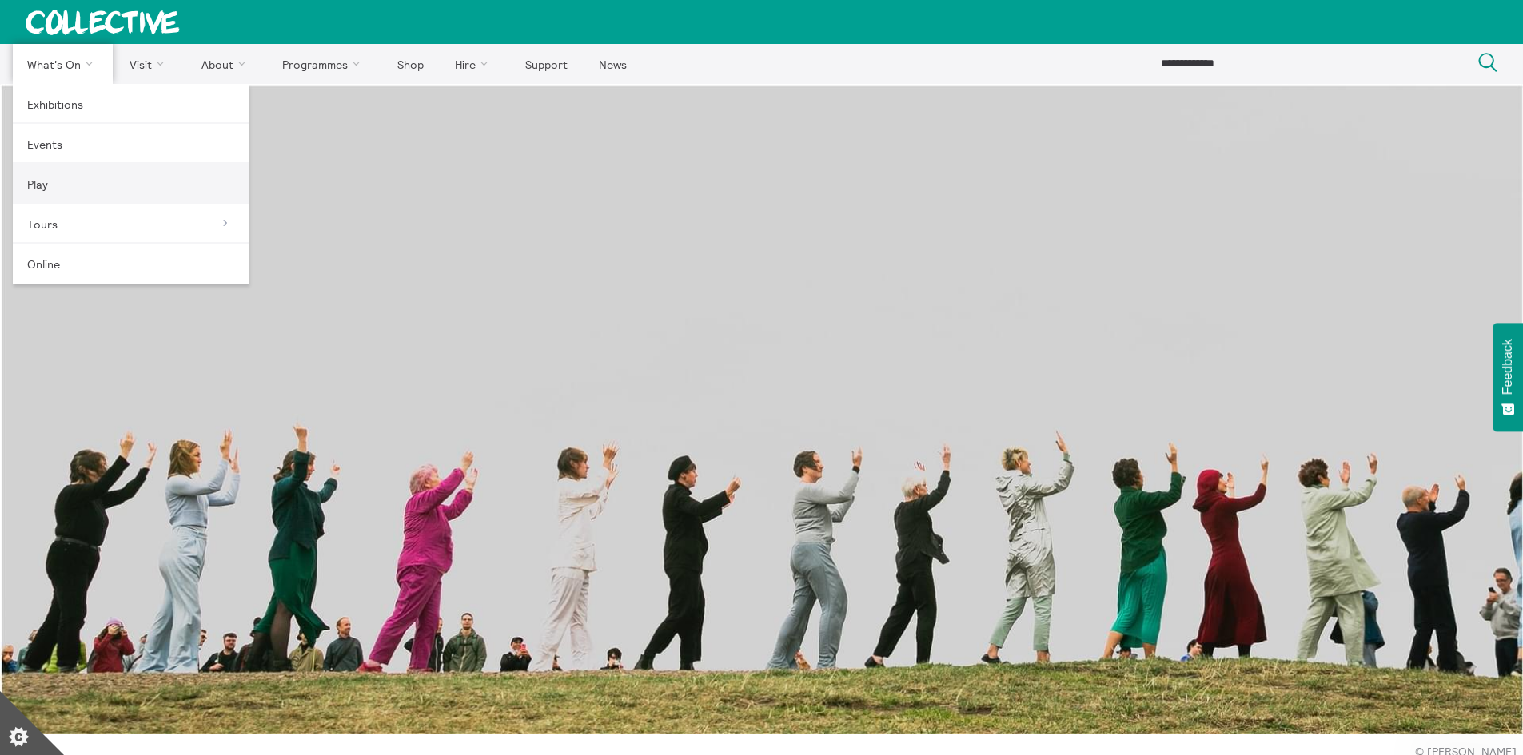
click at [52, 177] on link "Play" at bounding box center [131, 184] width 236 height 40
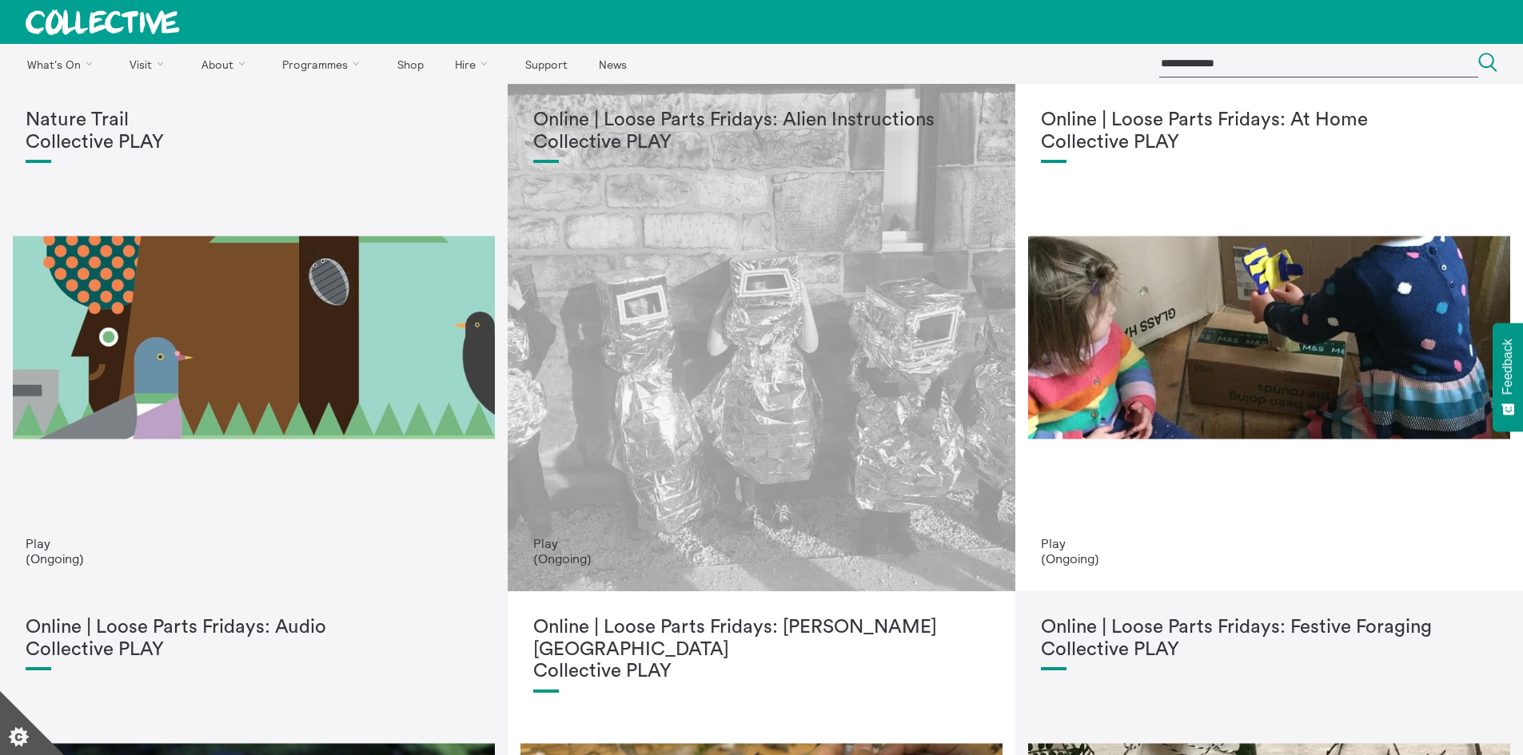
click at [807, 392] on div "Online | Loose Parts Fridays: Alien Instructions Collective PLAY" at bounding box center [761, 322] width 456 height 427
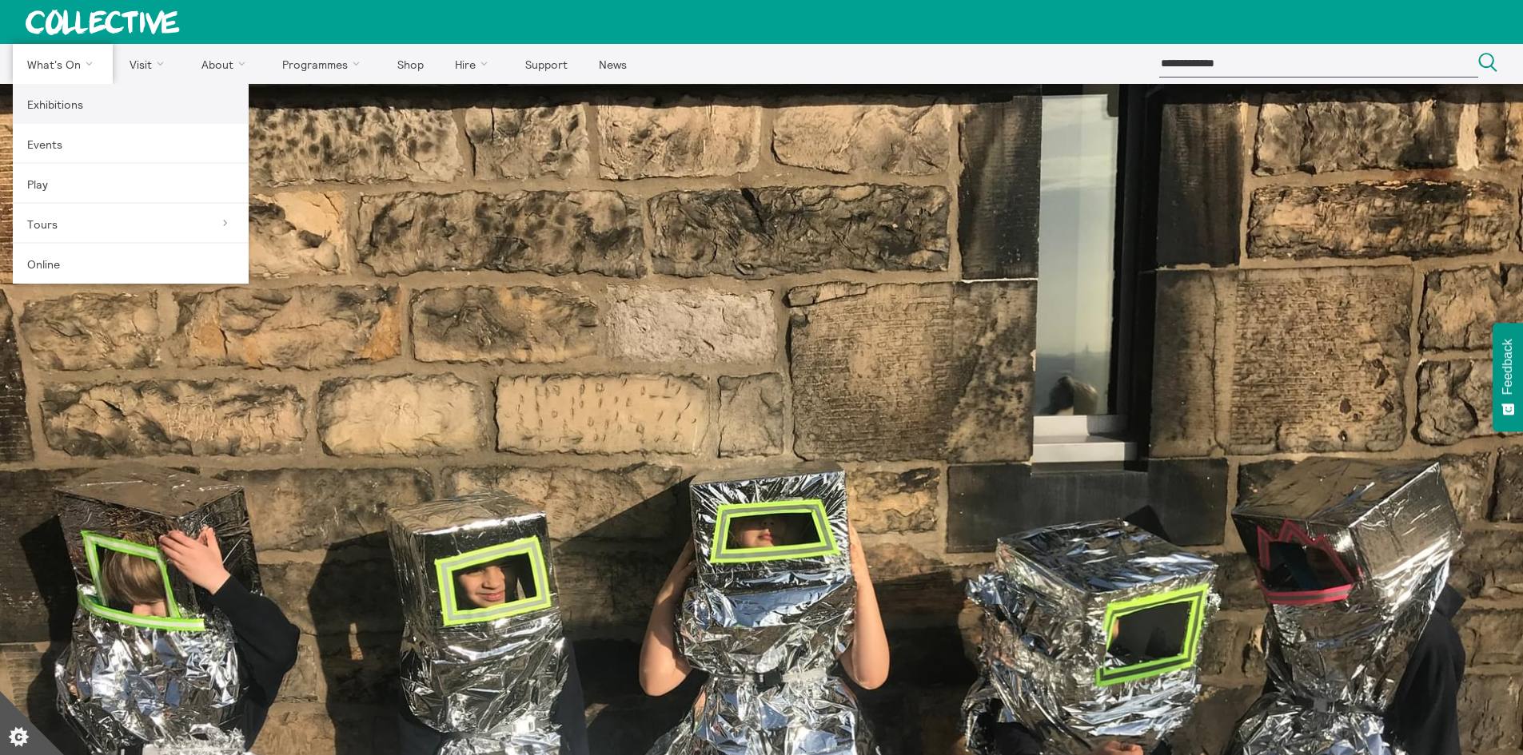
click at [67, 105] on link "Exhibitions" at bounding box center [131, 104] width 236 height 40
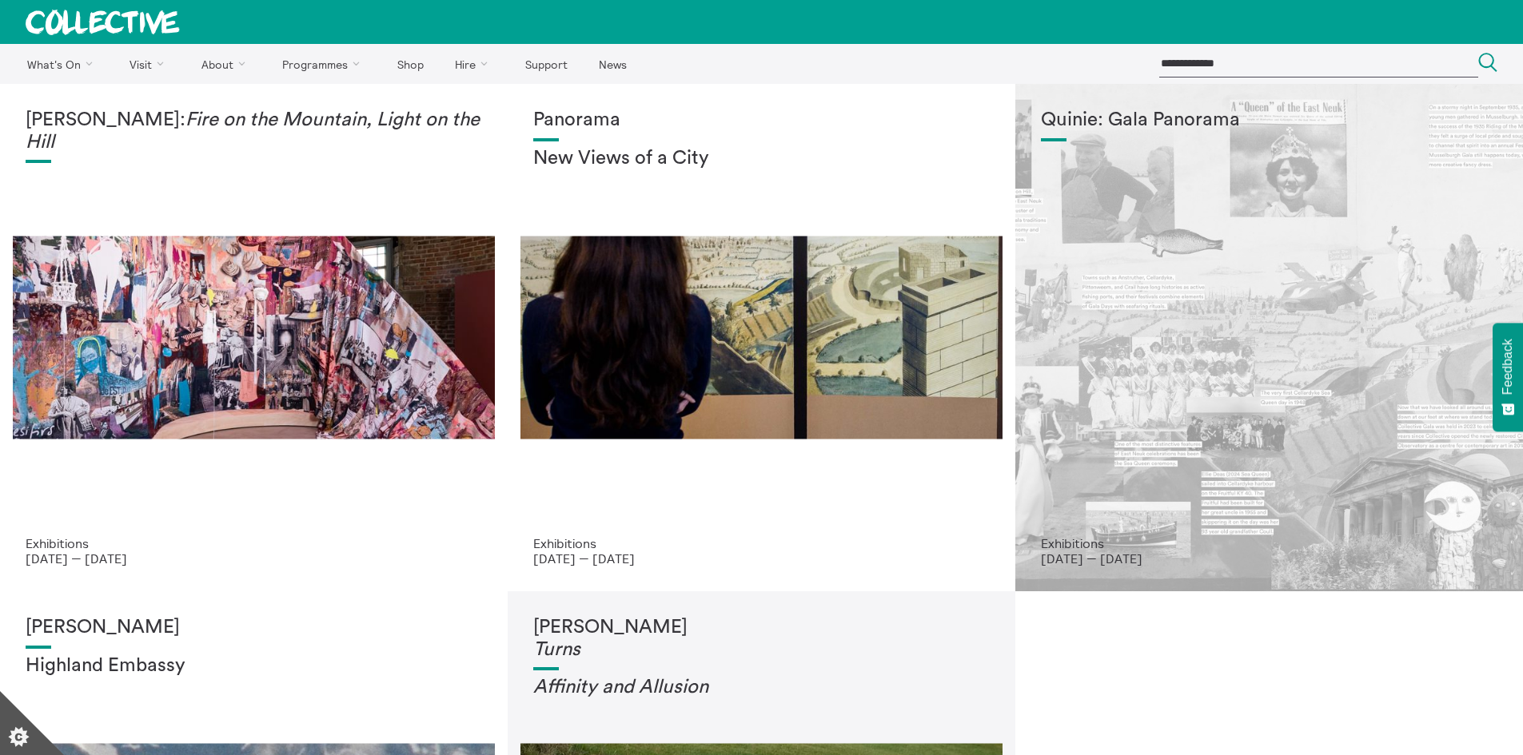
click at [1289, 337] on div "Quinie: Gala Panorama" at bounding box center [1269, 322] width 456 height 427
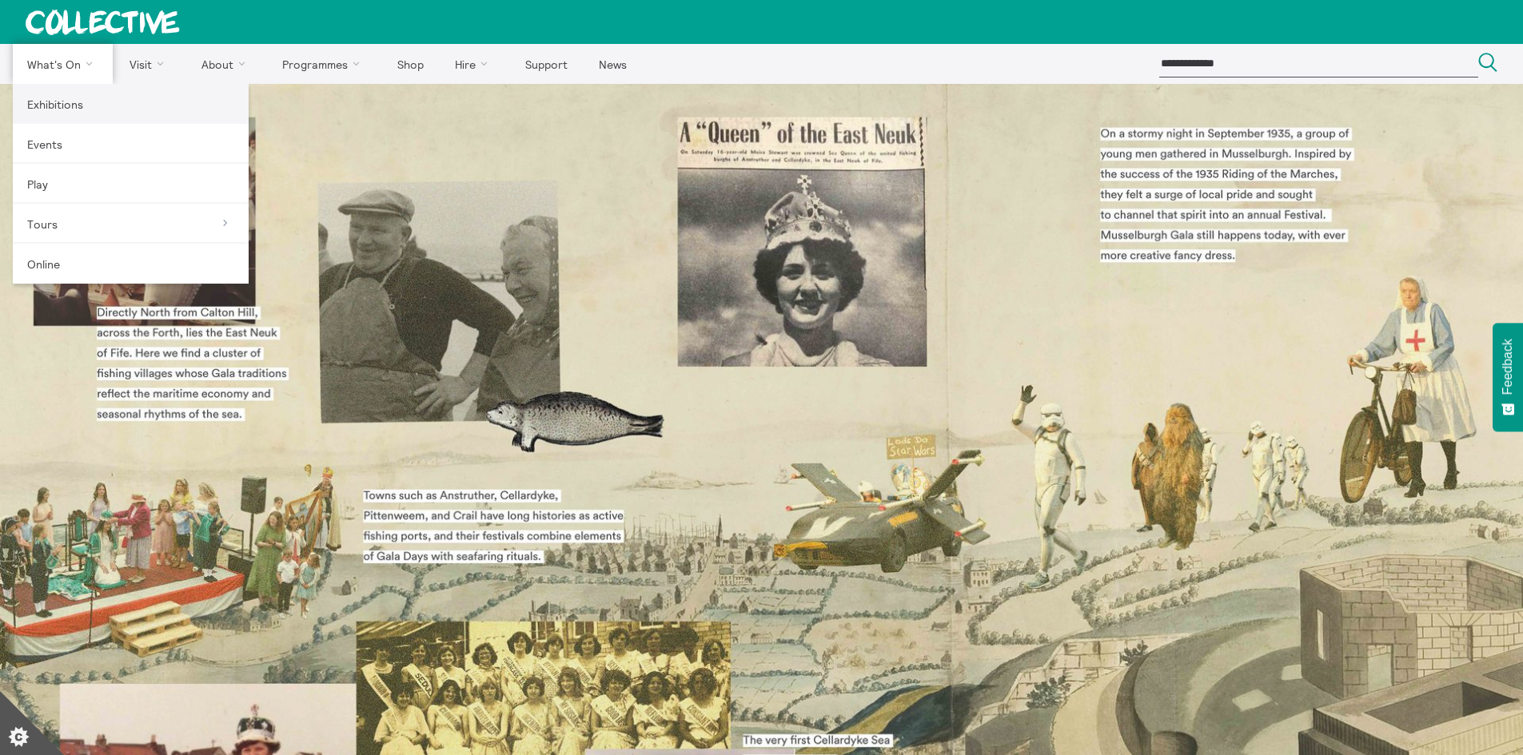
click at [70, 109] on link "Exhibitions" at bounding box center [131, 104] width 236 height 40
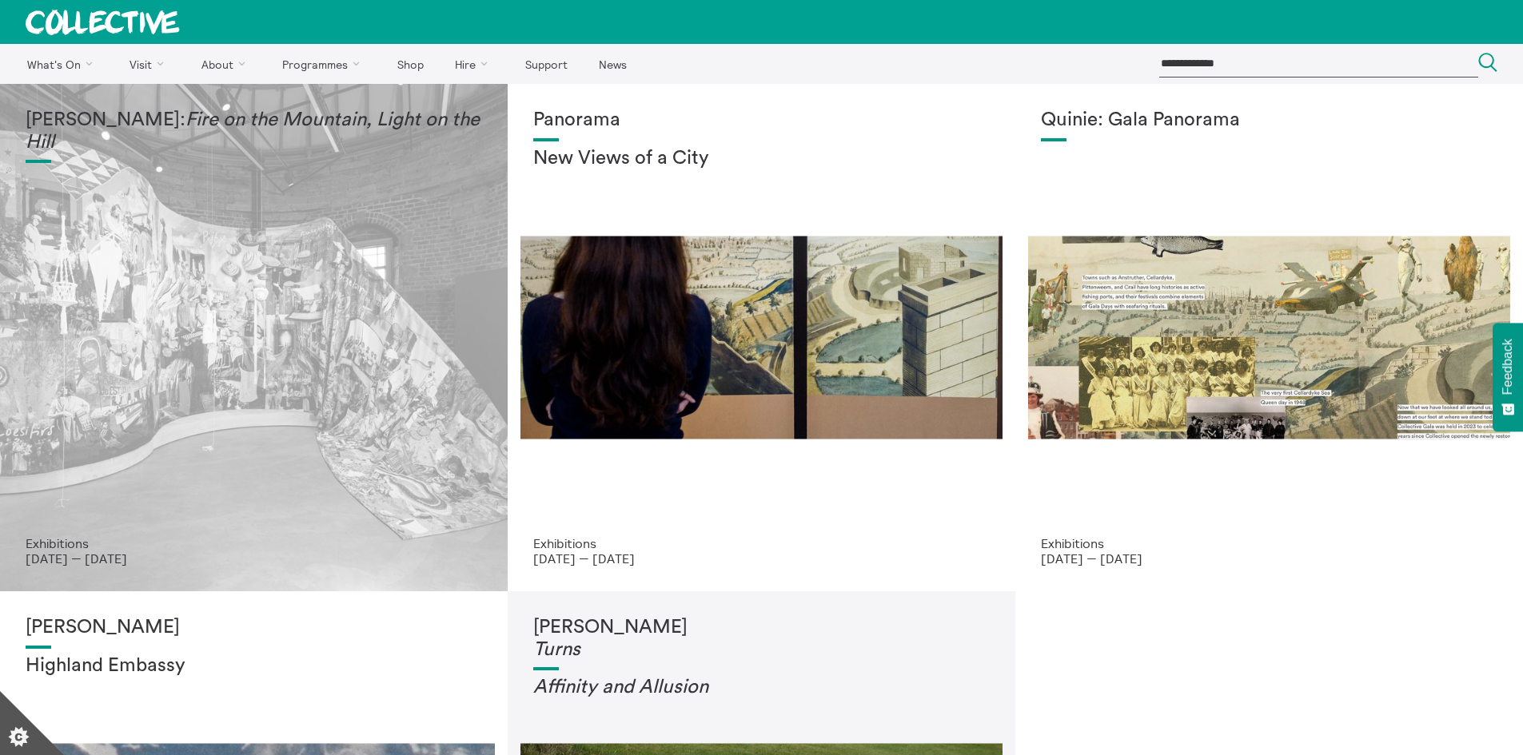
click at [188, 347] on div "Mercedes Azpilicueta: Fire on the Mountain, Light on the Hill" at bounding box center [254, 322] width 456 height 427
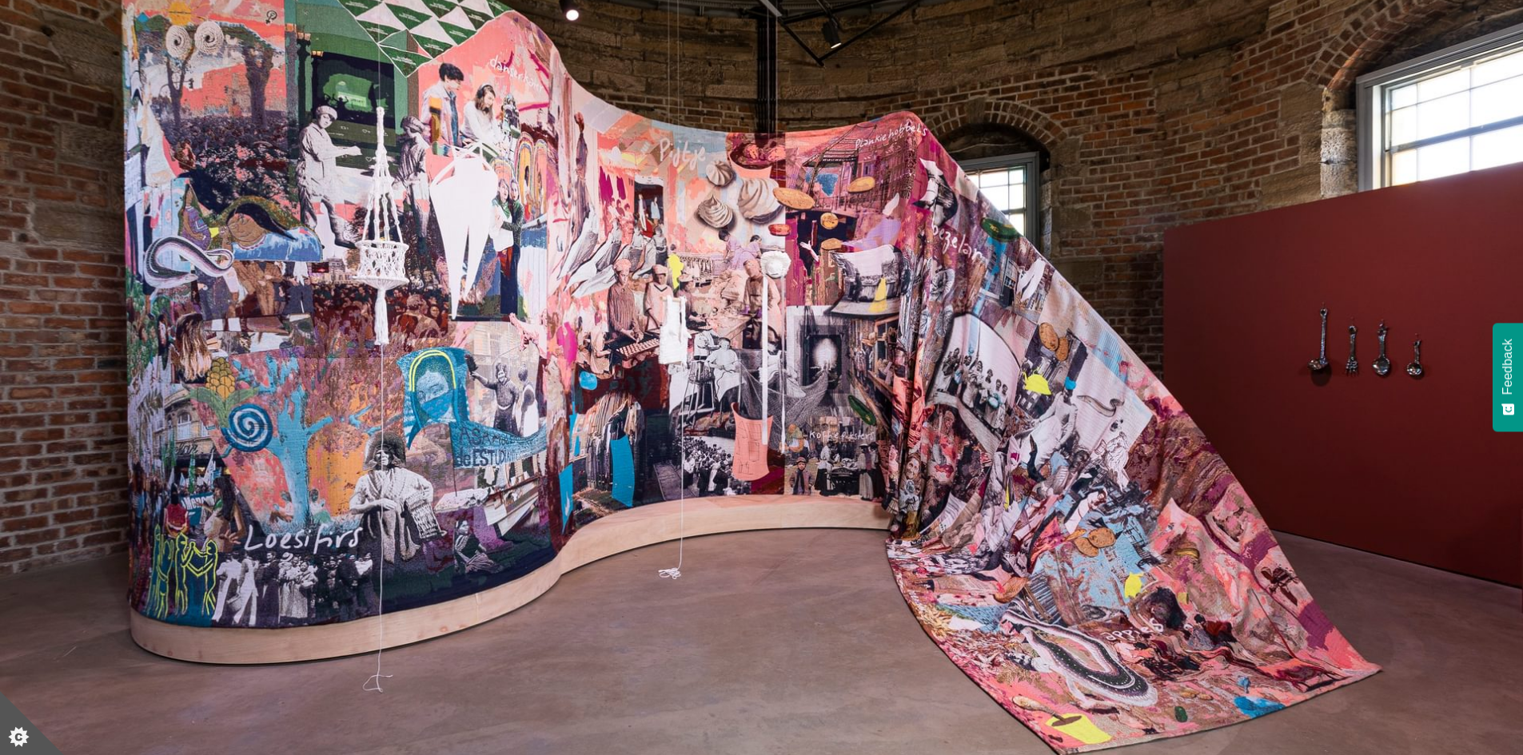
scroll to position [160, 0]
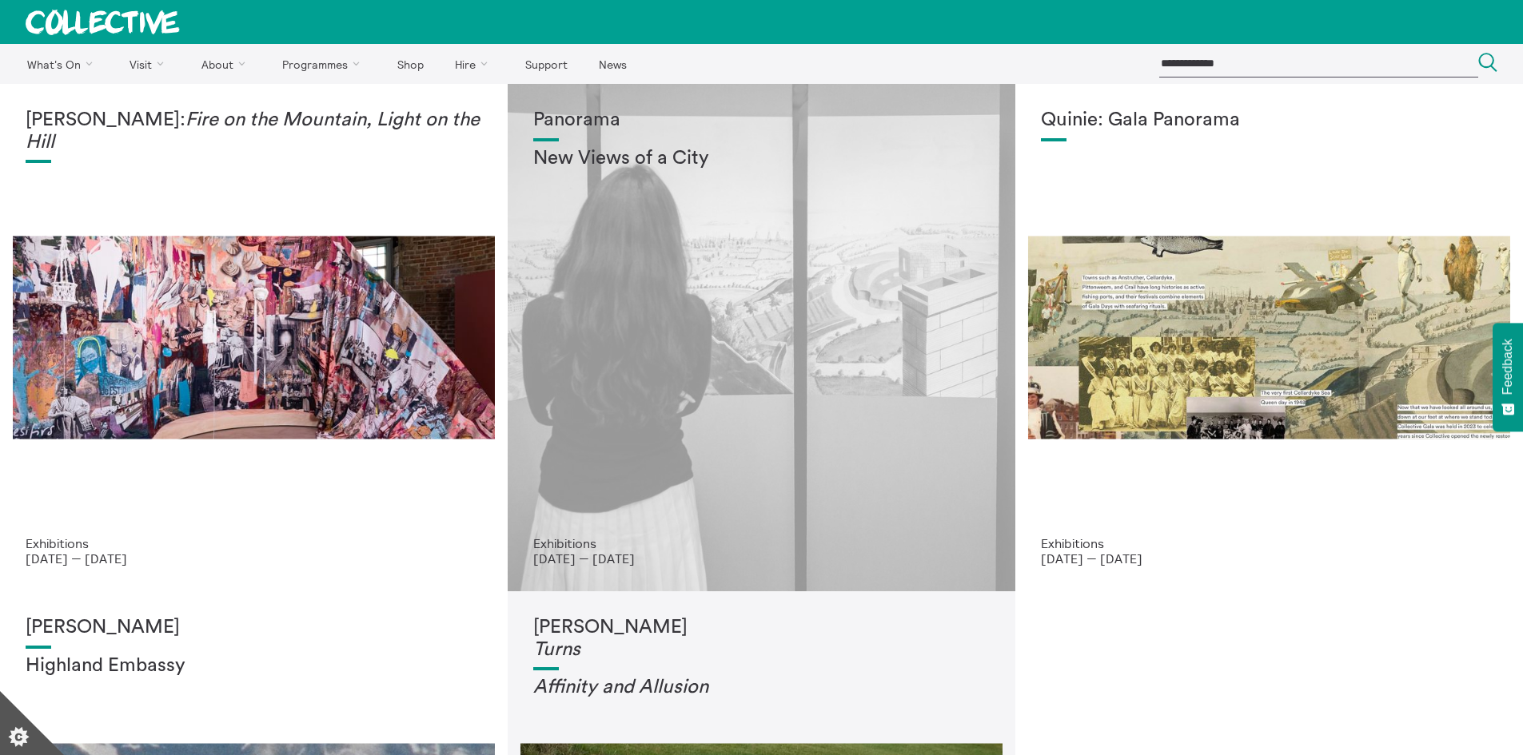
click at [875, 274] on div "Panorama New Views of a City" at bounding box center [761, 322] width 456 height 427
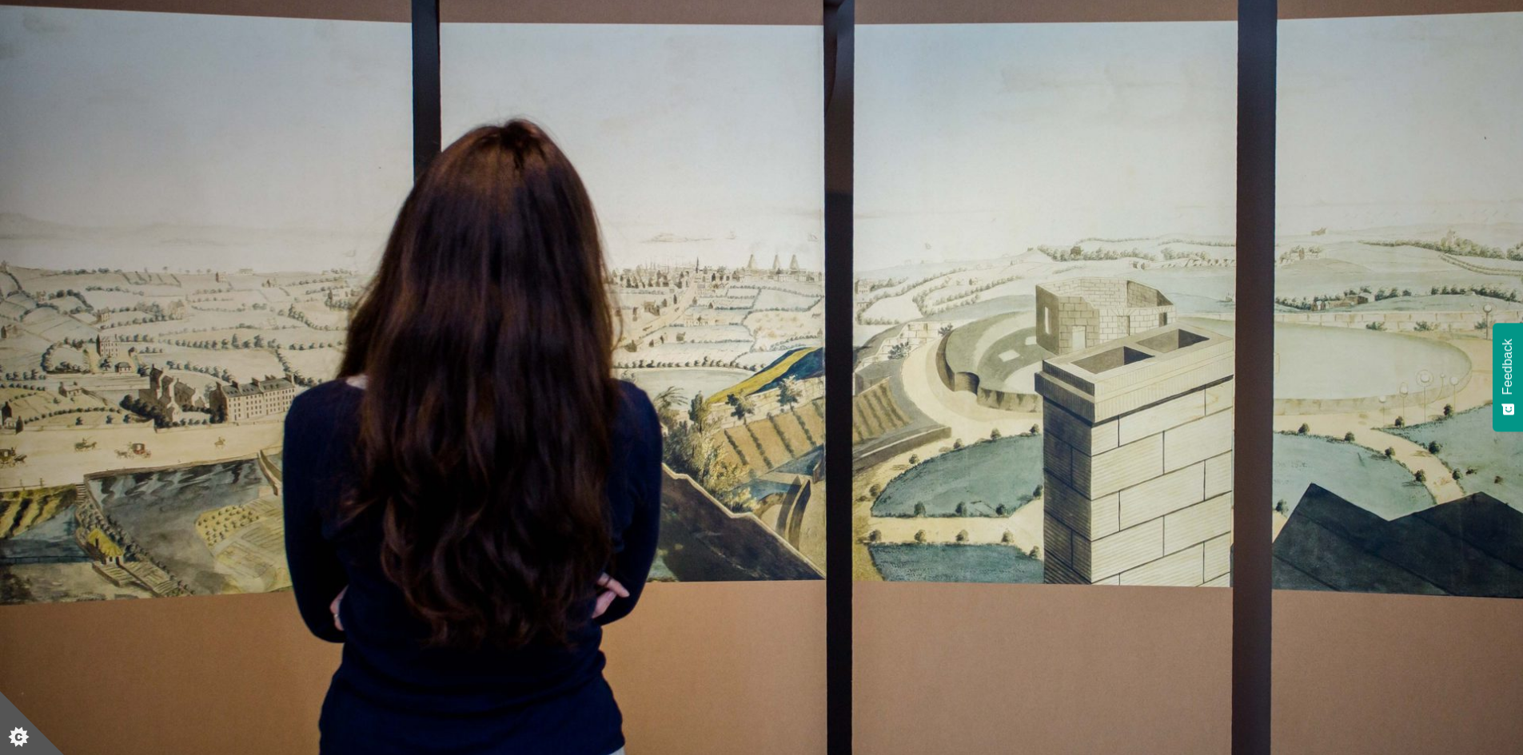
scroll to position [80, 0]
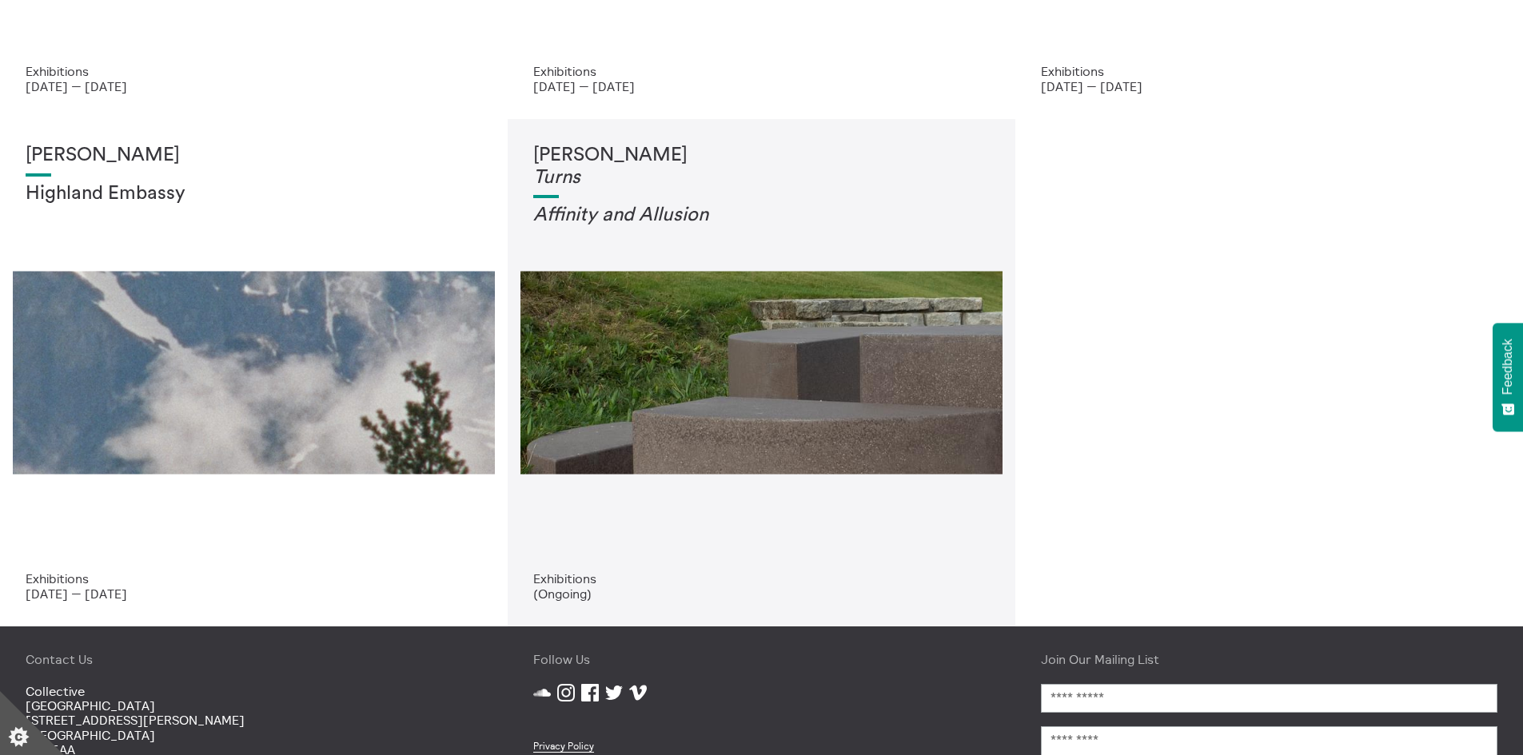
scroll to position [480, 0]
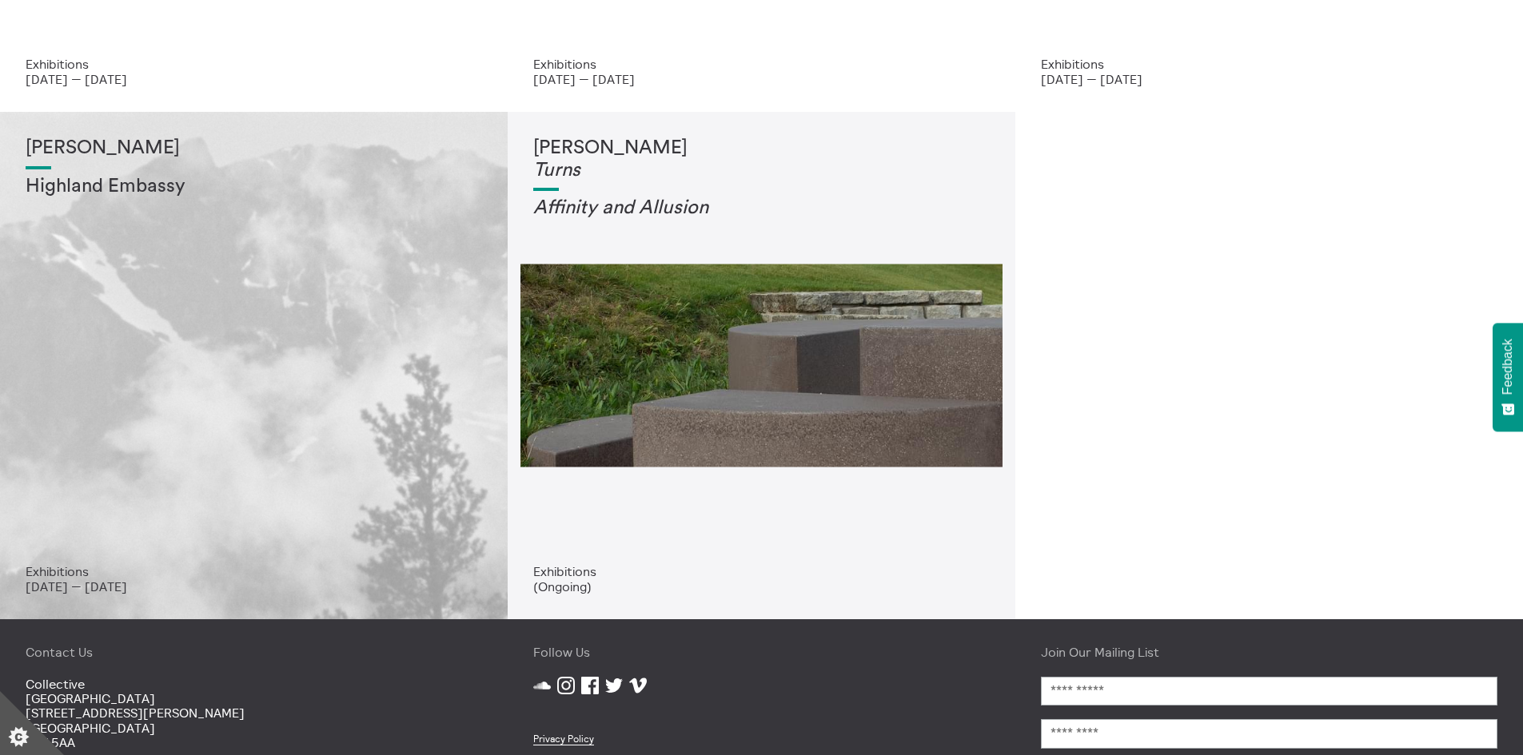
click at [200, 385] on div "Shen Xin Highland Embassy" at bounding box center [254, 350] width 456 height 427
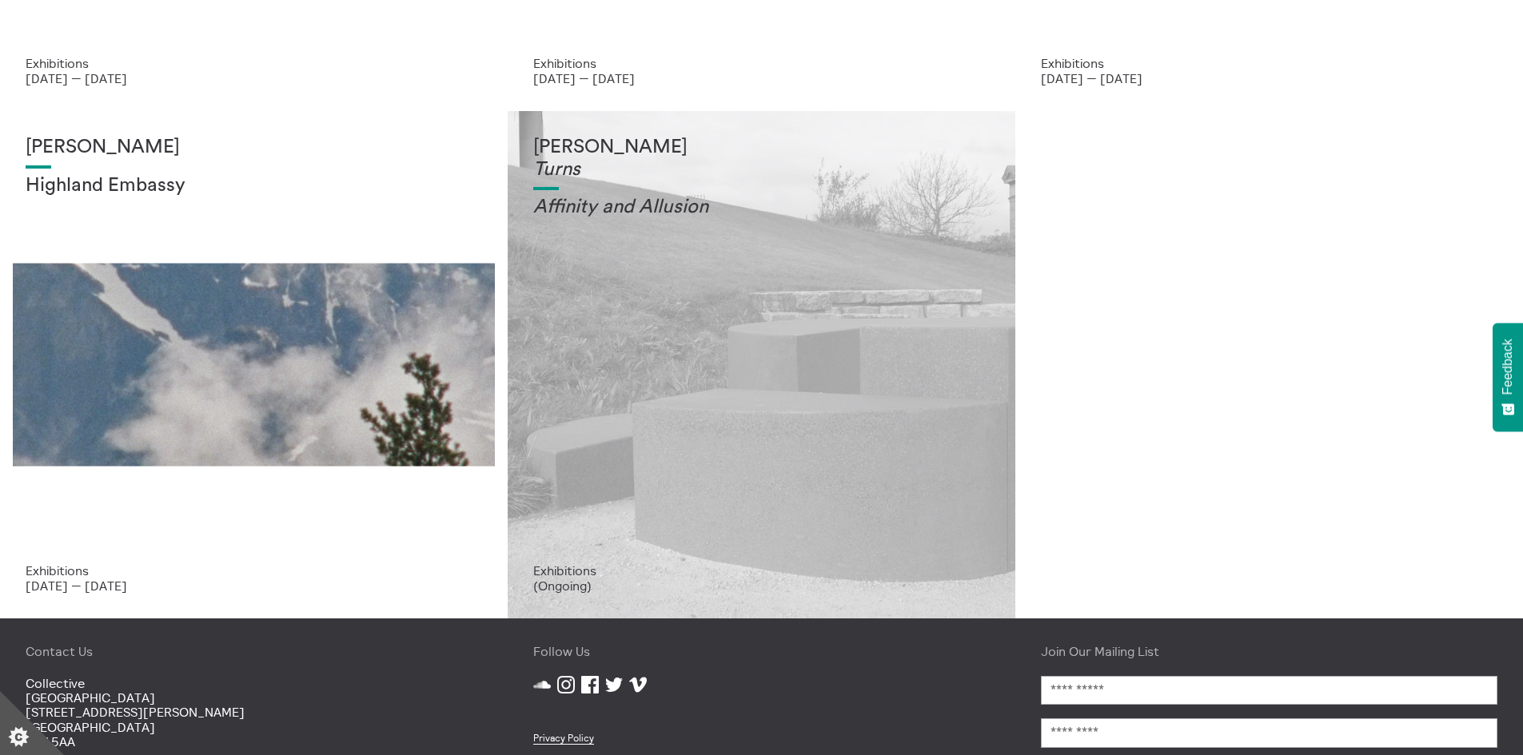
click at [798, 408] on div "[PERSON_NAME] Turns Affinity and Allusi on" at bounding box center [761, 350] width 456 height 427
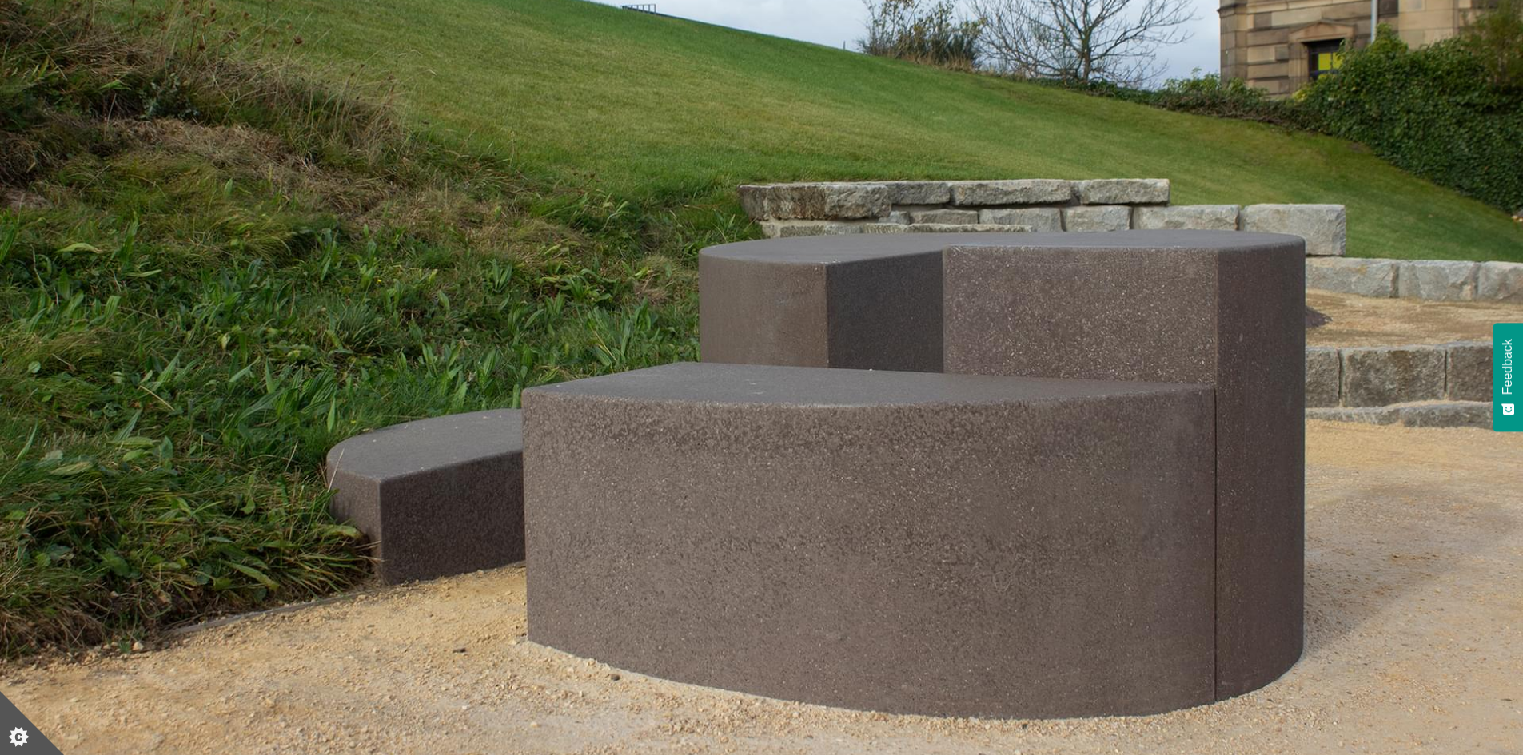
scroll to position [240, 0]
